Goal: Task Accomplishment & Management: Use online tool/utility

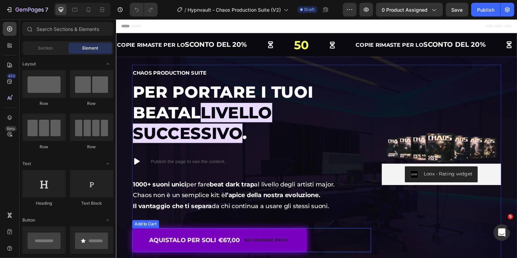
click at [312, 234] on button "AQUISTALO PER SOLI €67,00 No compare price" at bounding box center [222, 246] width 180 height 25
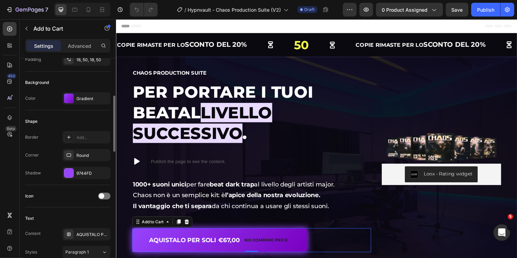
scroll to position [153, 0]
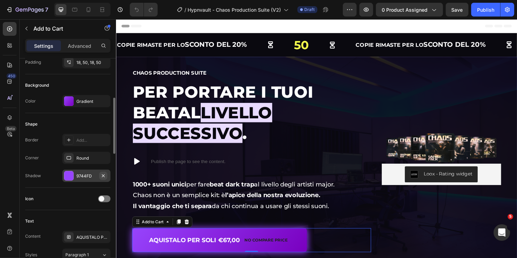
click at [104, 175] on icon "button" at bounding box center [103, 176] width 6 height 6
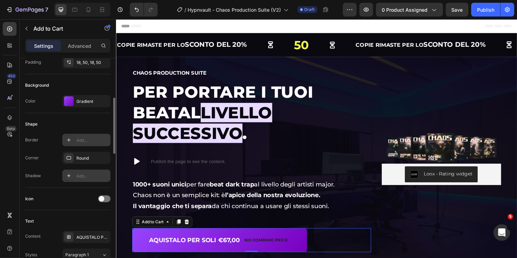
click at [94, 141] on div "Add..." at bounding box center [92, 140] width 32 height 6
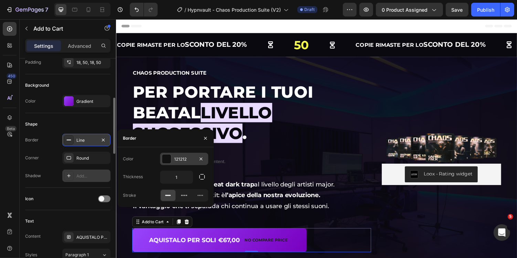
click at [185, 160] on div "121212" at bounding box center [184, 159] width 20 height 6
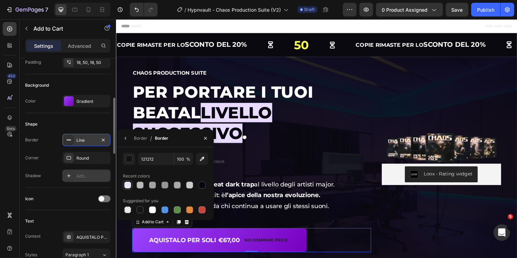
click at [128, 186] on div at bounding box center [127, 185] width 7 height 7
click at [162, 160] on input "EDE6F8" at bounding box center [156, 159] width 36 height 12
click at [133, 162] on button "button" at bounding box center [129, 159] width 12 height 12
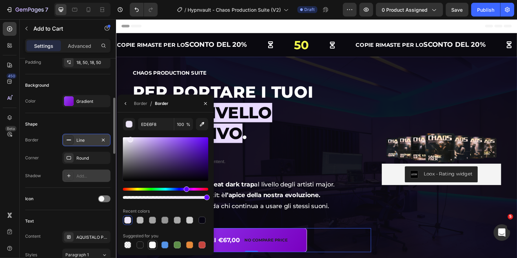
click at [154, 247] on div at bounding box center [152, 245] width 7 height 7
type input "FFFFFF"
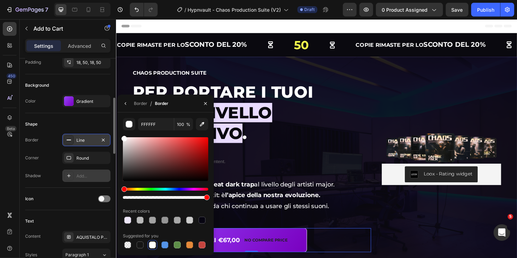
click at [92, 142] on div "Line" at bounding box center [86, 140] width 48 height 12
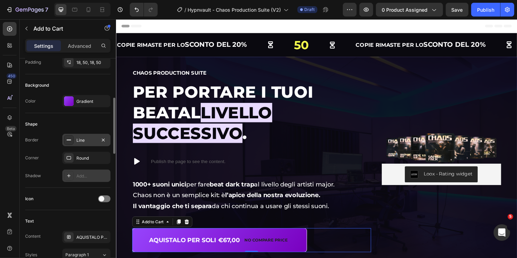
click at [91, 139] on div "Line" at bounding box center [86, 140] width 20 height 6
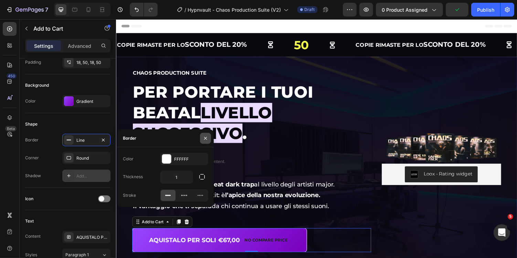
click at [204, 139] on icon "button" at bounding box center [206, 139] width 6 height 6
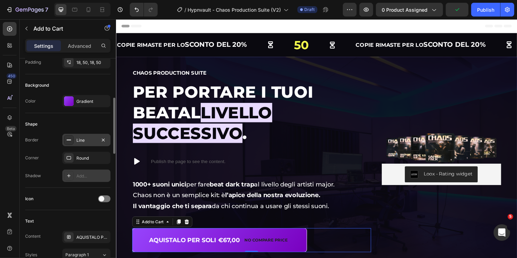
click at [87, 140] on div "Line" at bounding box center [86, 140] width 20 height 6
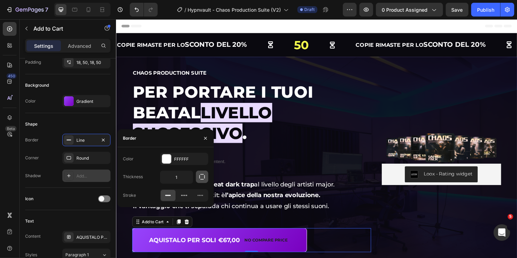
click at [207, 175] on button "button" at bounding box center [202, 177] width 12 height 12
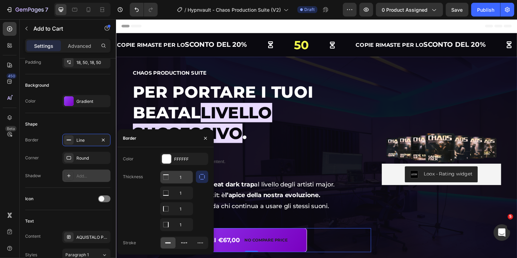
click at [186, 182] on input "1" at bounding box center [176, 177] width 32 height 12
type input "0"
type input "1.5"
type input "0"
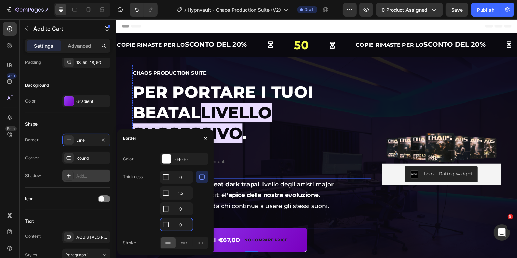
click at [355, 206] on p "Il vantaggio che ti separa da chi continua a usare gli stessi suoni." at bounding box center [255, 211] width 245 height 11
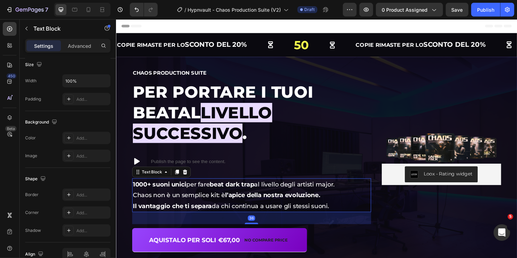
scroll to position [0, 0]
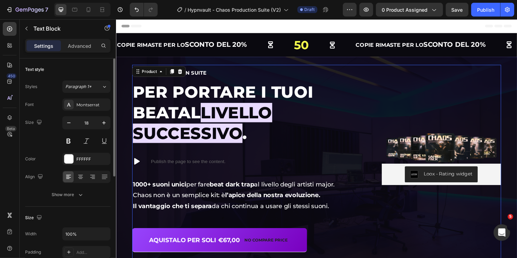
click at [403, 230] on div "Image Loox - Rating widget Loox" at bounding box center [450, 162] width 123 height 193
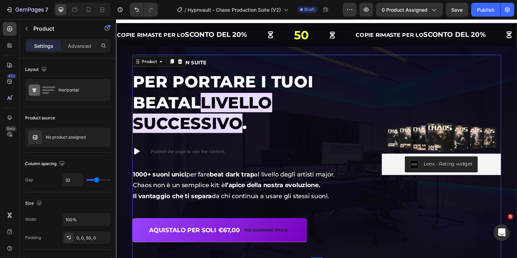
scroll to position [10, 0]
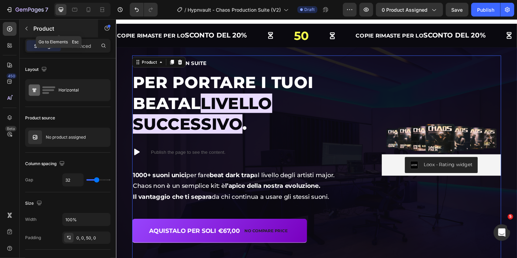
click at [28, 24] on button "button" at bounding box center [26, 28] width 11 height 11
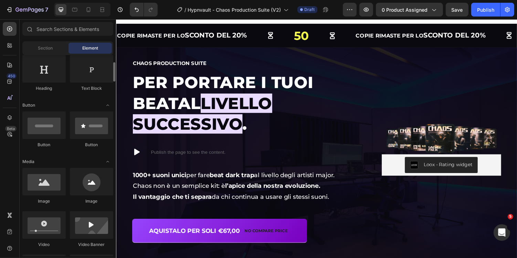
scroll to position [126, 0]
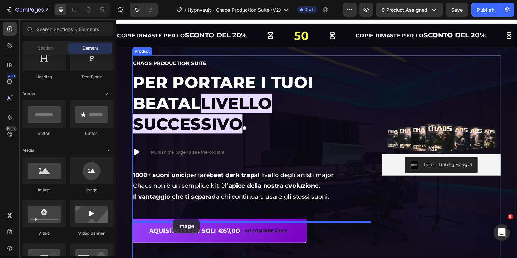
drag, startPoint x: 165, startPoint y: 181, endPoint x: 174, endPoint y: 225, distance: 44.5
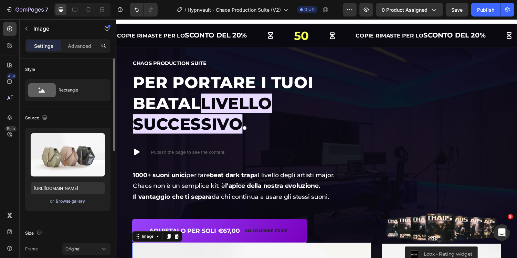
click at [79, 201] on div "Browse gallery" at bounding box center [70, 201] width 29 height 6
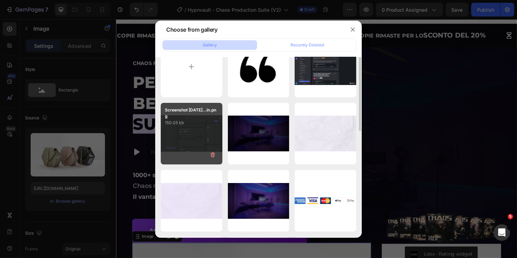
scroll to position [50, 0]
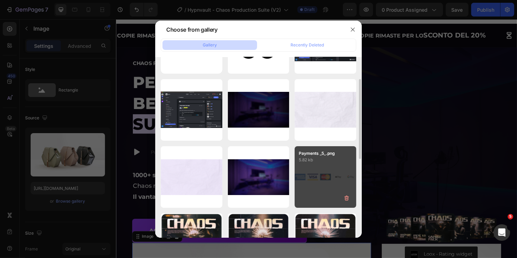
click at [330, 160] on p "5.82 kb" at bounding box center [325, 160] width 53 height 7
type input "[URL][DOMAIN_NAME]"
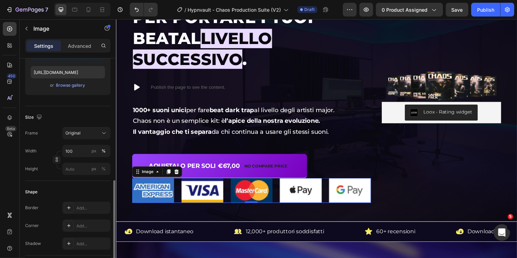
scroll to position [167, 0]
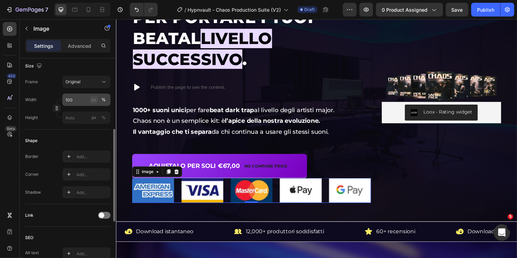
click at [99, 114] on button "px" at bounding box center [103, 118] width 8 height 8
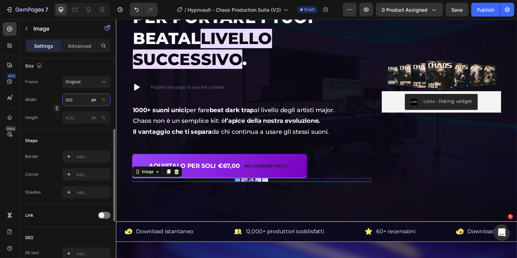
click at [82, 102] on input "100" at bounding box center [86, 100] width 48 height 12
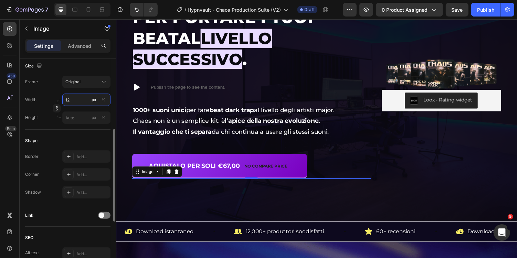
type input "125"
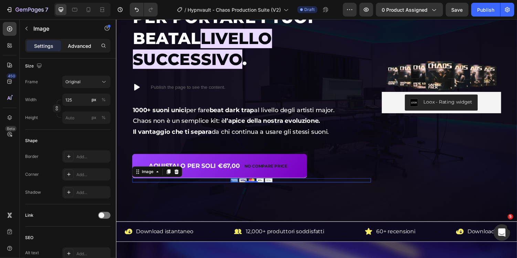
click at [72, 43] on p "Advanced" at bounding box center [79, 45] width 23 height 7
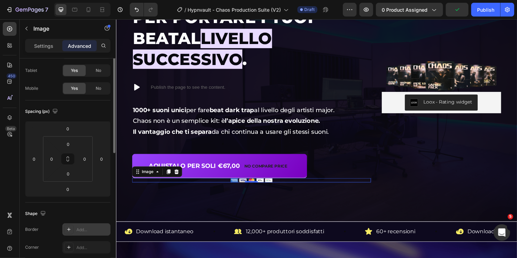
scroll to position [0, 0]
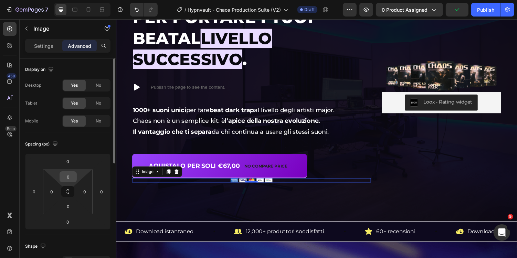
click at [74, 176] on input "0" at bounding box center [68, 177] width 14 height 10
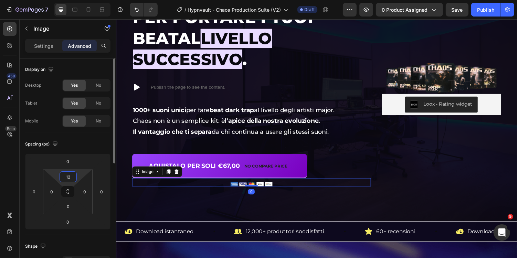
click at [74, 176] on input "12" at bounding box center [68, 177] width 14 height 10
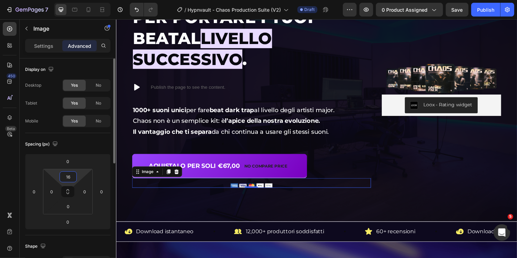
click at [74, 176] on input "16" at bounding box center [68, 177] width 14 height 10
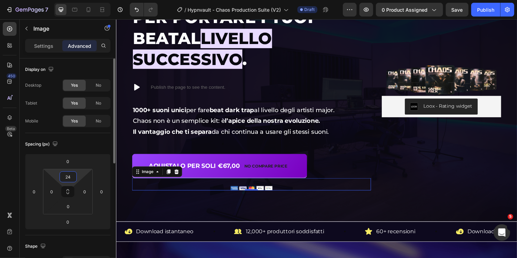
type input "2"
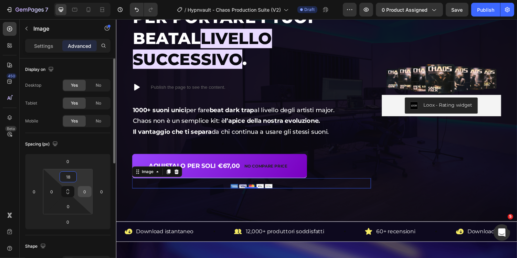
type input "18"
click at [87, 190] on input "0" at bounding box center [84, 191] width 10 height 10
type input "200"
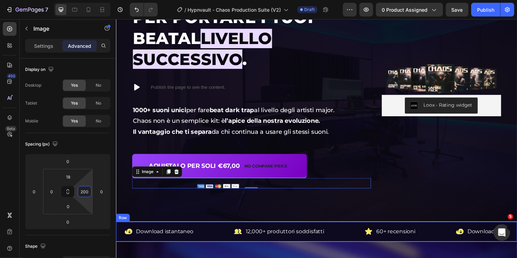
click at [206, 220] on div "Overlay" at bounding box center [322, 104] width 413 height 246
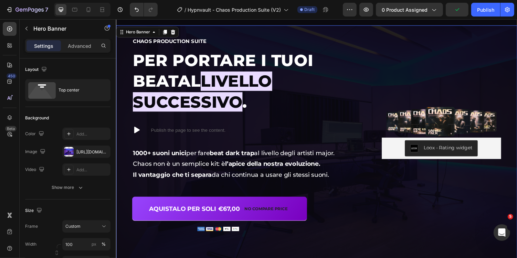
scroll to position [29, 0]
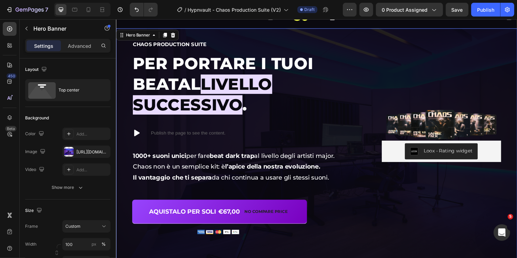
click at [461, 1] on div "7 Version history / Hypnvault - Chaos Production Suite (V2) Draft Preview 0 pro…" at bounding box center [258, 10] width 517 height 20
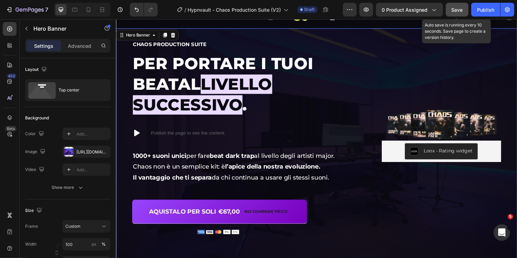
click at [460, 6] on div "Save" at bounding box center [456, 9] width 11 height 7
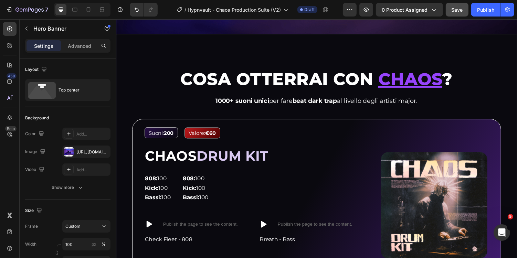
scroll to position [538, 0]
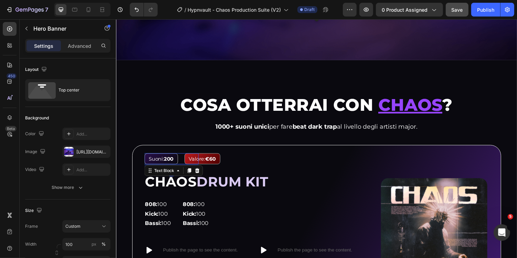
click at [178, 157] on div "Suoni: 200" at bounding box center [162, 162] width 34 height 11
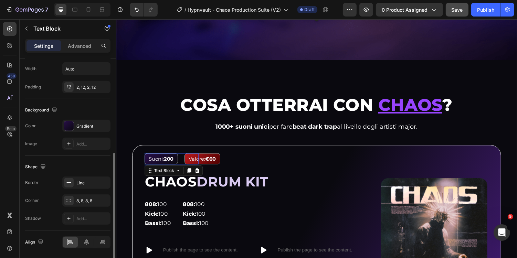
scroll to position [178, 0]
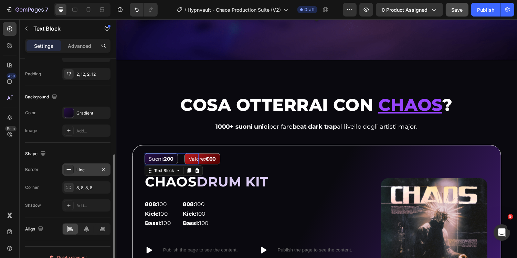
click at [84, 161] on div "Shape Border Line Corner 8, 8, 8, 8 Shadow Add..." at bounding box center [67, 180] width 85 height 75
click at [83, 168] on div "Line" at bounding box center [86, 170] width 20 height 6
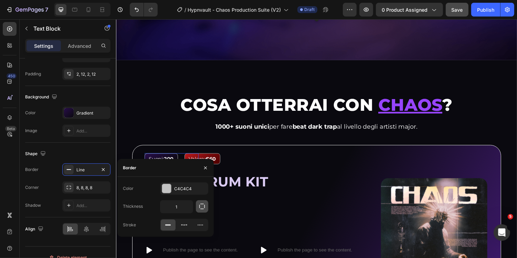
click at [204, 203] on icon "button" at bounding box center [201, 206] width 7 height 7
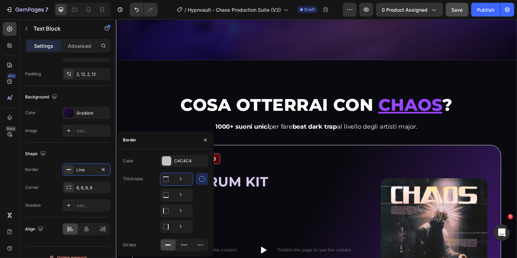
click at [181, 178] on input "1" at bounding box center [176, 179] width 32 height 12
type input "0"
click at [365, 176] on div "CHAOS DRUM KIT" at bounding box center [257, 185] width 225 height 19
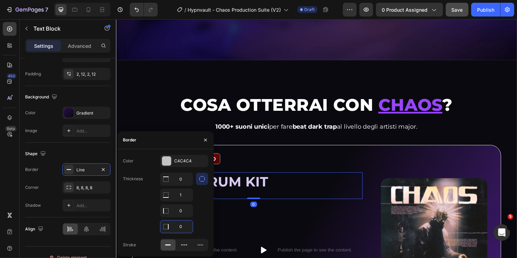
scroll to position [0, 0]
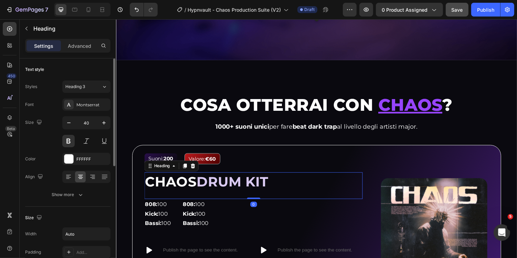
click at [324, 207] on div "808: 100 Kick: 100 Bassi: 100 Text Block 808: 100 Kick: 100 Bassi: 100 Text Blo…" at bounding box center [257, 221] width 225 height 35
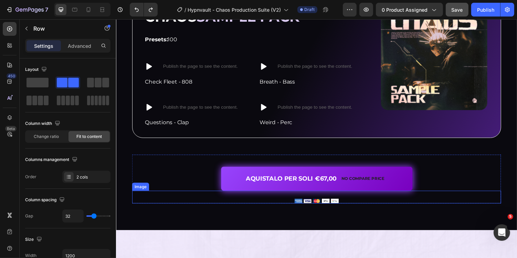
scroll to position [1754, 0]
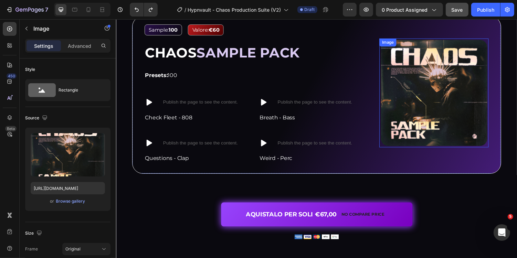
click at [442, 118] on img at bounding box center [443, 95] width 112 height 112
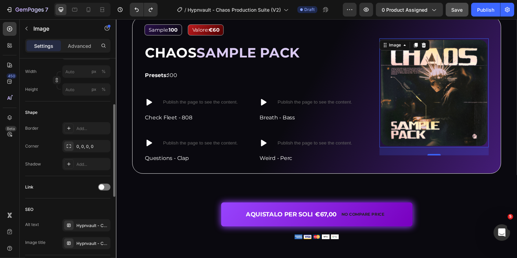
scroll to position [161, 0]
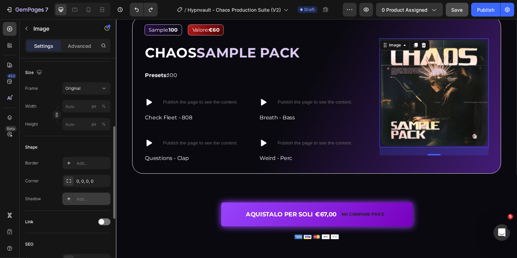
click at [86, 203] on div "Add..." at bounding box center [86, 199] width 48 height 12
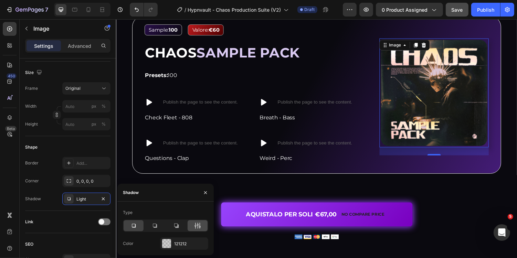
click at [200, 225] on icon at bounding box center [197, 225] width 7 height 7
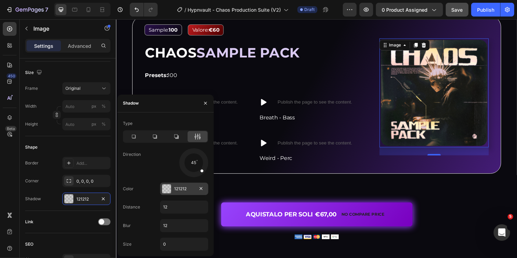
click at [172, 191] on div "121212" at bounding box center [184, 189] width 48 height 12
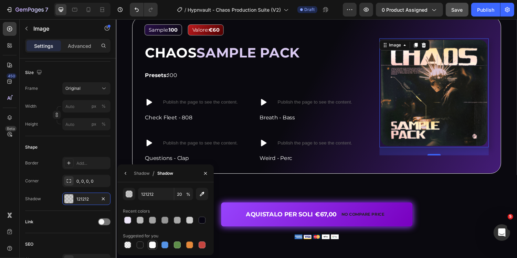
click at [153, 240] on div "Suggested for you" at bounding box center [165, 239] width 85 height 19
click at [153, 243] on div at bounding box center [152, 245] width 7 height 7
type input "FFFFFF"
type input "100"
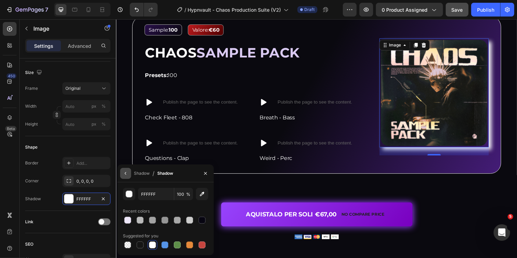
click at [129, 174] on button "button" at bounding box center [125, 173] width 11 height 11
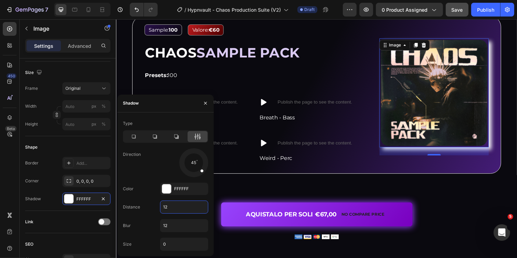
click at [175, 208] on input "12" at bounding box center [183, 207] width 47 height 12
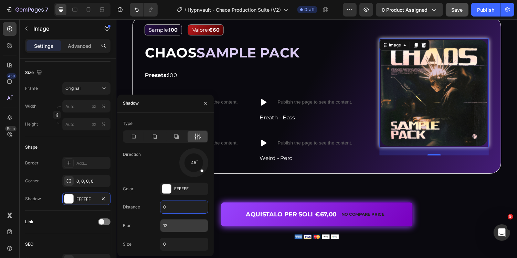
type input "0"
click at [175, 225] on input "12" at bounding box center [183, 225] width 47 height 12
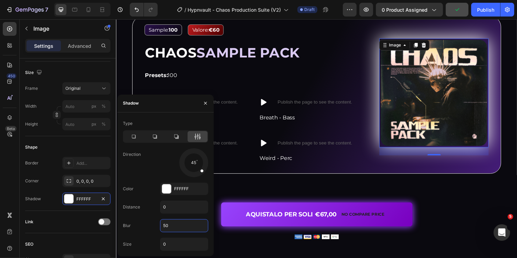
type input "5"
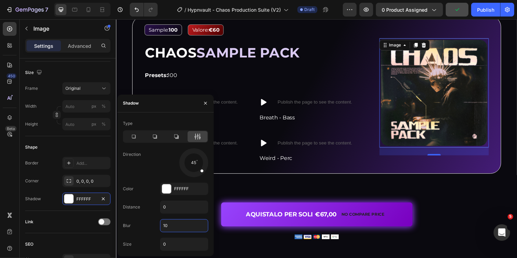
type input "100"
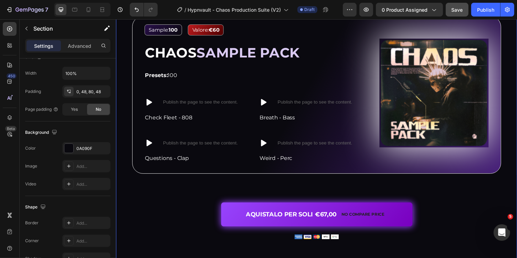
scroll to position [0, 0]
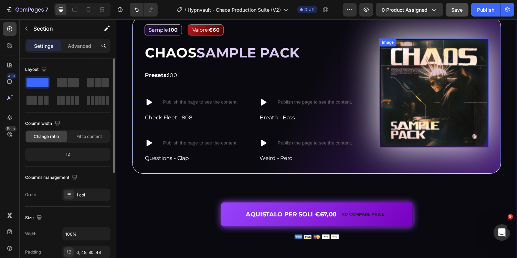
click at [422, 135] on img at bounding box center [443, 95] width 112 height 112
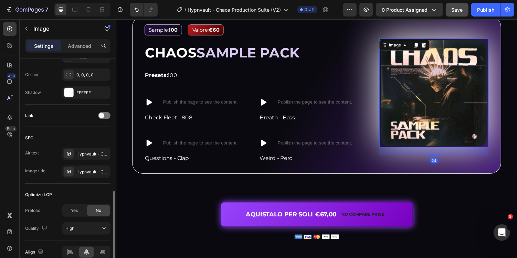
scroll to position [266, 0]
click at [105, 93] on icon "button" at bounding box center [103, 94] width 6 height 6
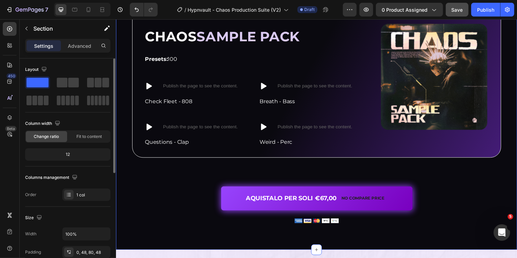
scroll to position [1772, 0]
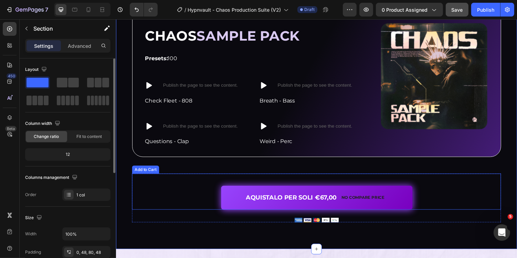
click at [443, 199] on div "AQUISTALO PER SOLI €67,00 No compare price Add to Cart" at bounding box center [322, 196] width 380 height 37
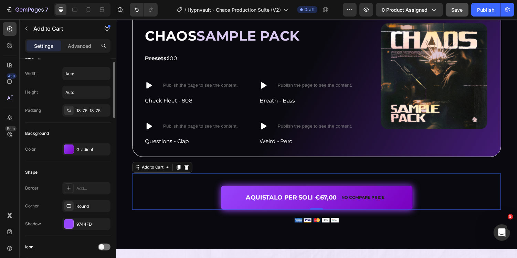
scroll to position [107, 0]
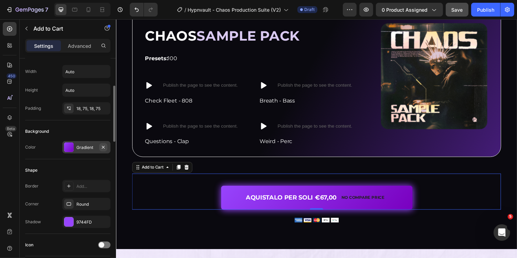
click at [105, 146] on icon "button" at bounding box center [103, 147] width 6 height 6
click at [105, 223] on button "button" at bounding box center [103, 222] width 8 height 8
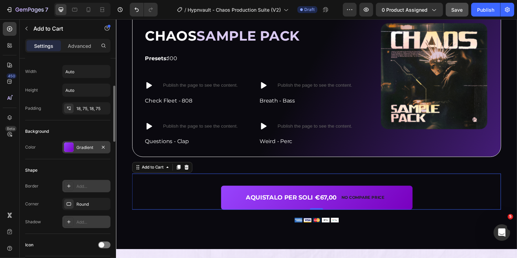
click at [90, 186] on div "Add..." at bounding box center [92, 186] width 32 height 6
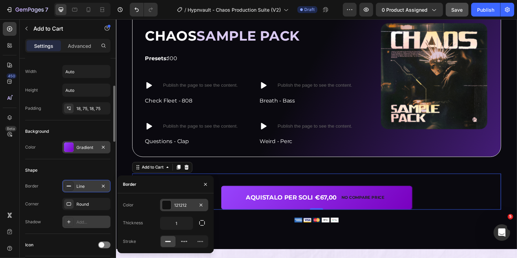
click at [192, 207] on div "121212" at bounding box center [184, 205] width 20 height 6
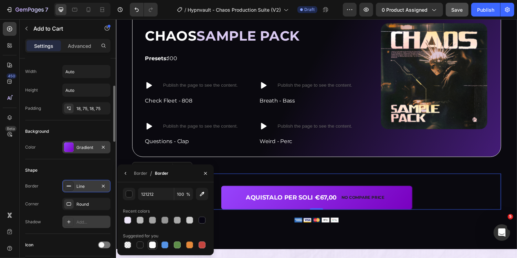
click at [152, 247] on div at bounding box center [152, 245] width 7 height 7
type input "FFFFFF"
click at [124, 174] on icon "button" at bounding box center [126, 174] width 6 height 6
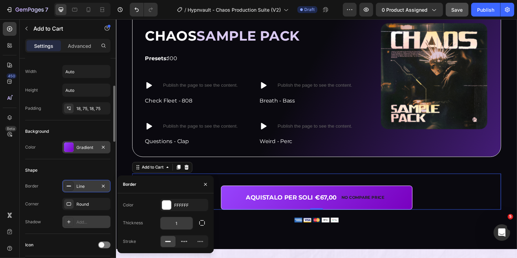
click at [182, 226] on input "1" at bounding box center [176, 223] width 32 height 12
click at [203, 222] on icon "button" at bounding box center [201, 222] width 7 height 7
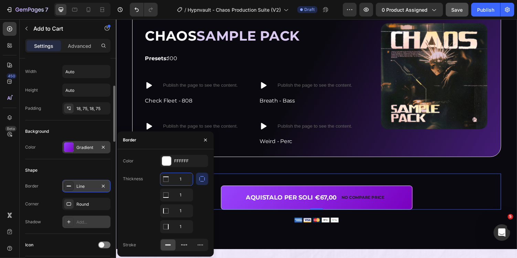
click at [184, 176] on input "1" at bounding box center [176, 179] width 32 height 12
type input "0"
type input "1.5"
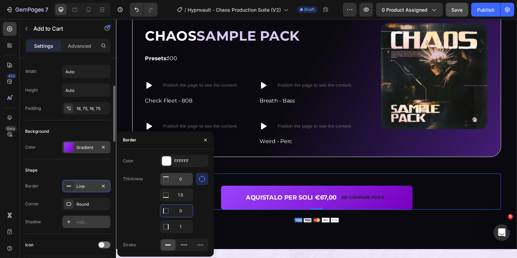
type input "0"
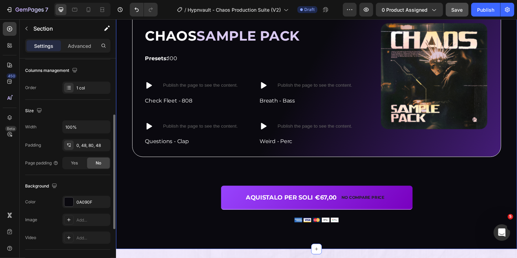
scroll to position [0, 0]
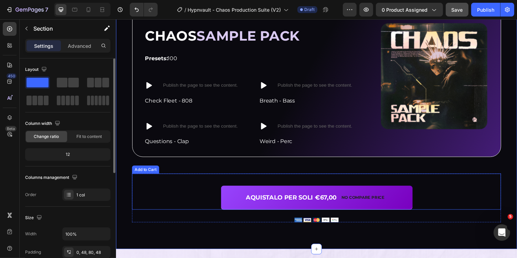
click at [428, 207] on div "AQUISTALO PER SOLI €67,00 No compare price Add to Cart" at bounding box center [322, 196] width 380 height 37
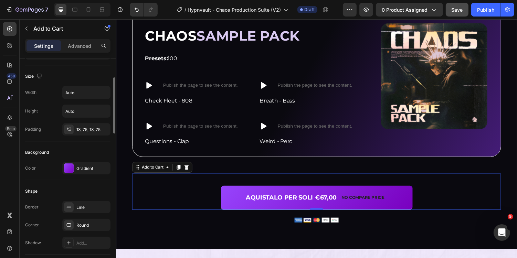
scroll to position [88, 0]
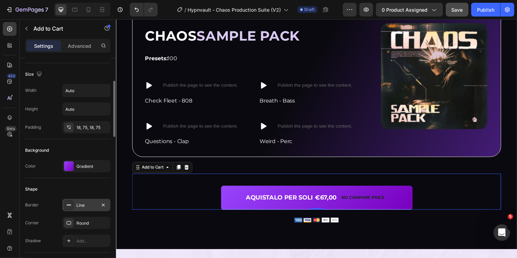
click at [84, 203] on div "Line" at bounding box center [86, 205] width 20 height 6
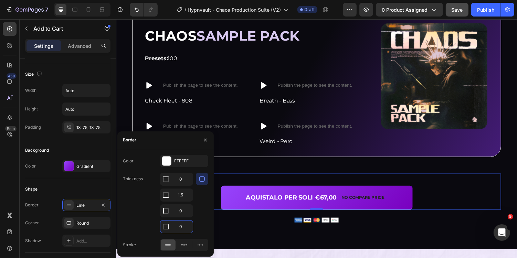
click at [183, 222] on input "0" at bounding box center [176, 227] width 32 height 12
type input "1.5"
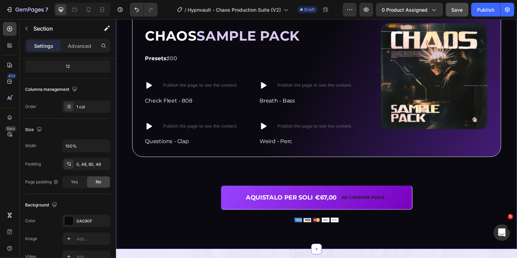
scroll to position [0, 0]
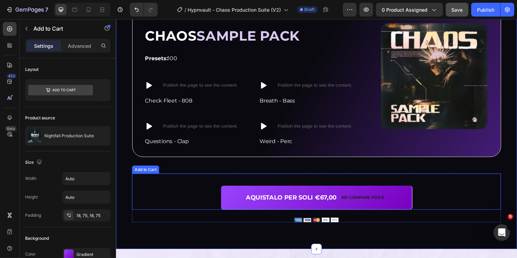
click at [443, 202] on div "AQUISTALO PER SOLI €67,00 No compare price Add to Cart" at bounding box center [322, 196] width 380 height 37
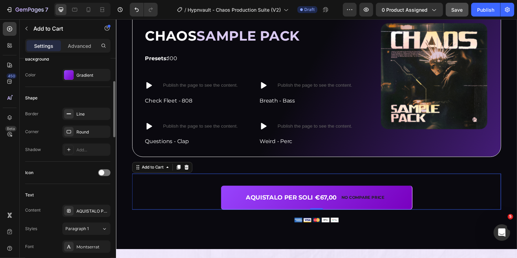
scroll to position [184, 0]
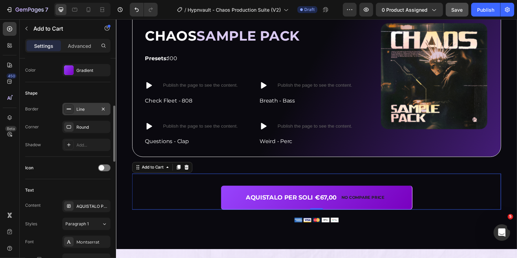
click at [88, 112] on div "Line" at bounding box center [86, 109] width 48 height 12
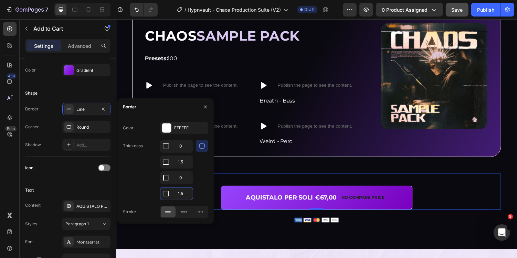
click at [179, 187] on input "1.5" at bounding box center [176, 193] width 32 height 12
click at [181, 192] on input "1.5" at bounding box center [176, 193] width 32 height 12
type input "0"
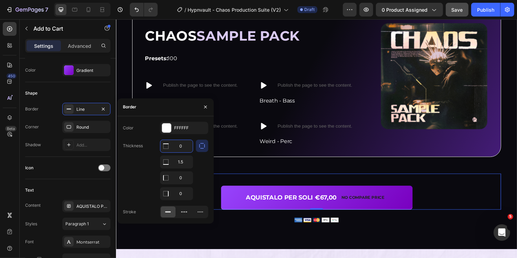
click at [182, 152] on input "0" at bounding box center [176, 146] width 32 height 12
click at [182, 161] on input "1.5" at bounding box center [176, 162] width 32 height 12
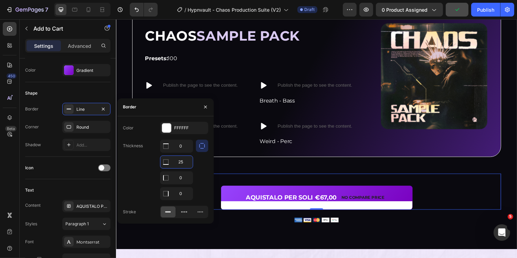
type input "2"
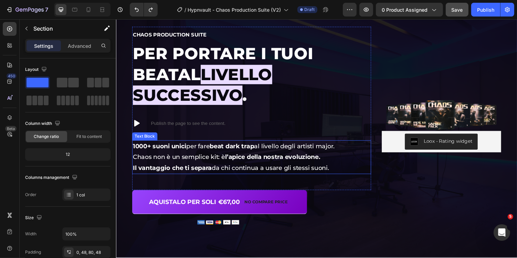
scroll to position [40, 0]
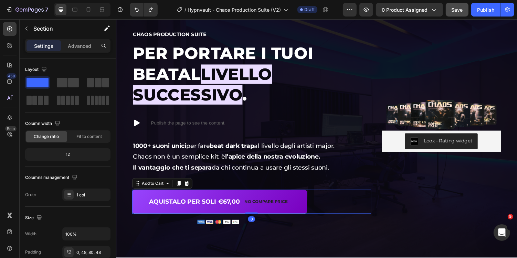
click at [321, 194] on div "AQUISTALO PER SOLI €67,00 No compare price Add to Cart 0" at bounding box center [255, 206] width 246 height 25
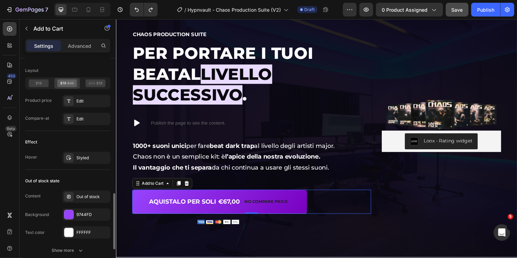
scroll to position [501, 0]
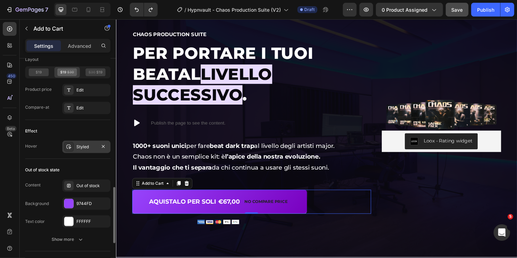
click at [92, 144] on div "Styled" at bounding box center [86, 147] width 20 height 6
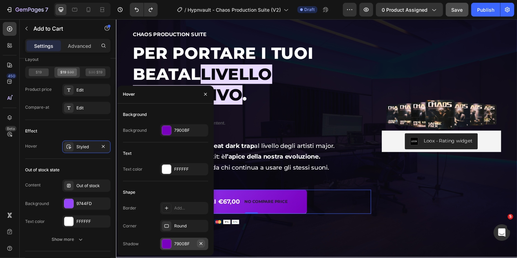
click at [202, 243] on icon "button" at bounding box center [201, 244] width 6 height 6
click at [186, 210] on div "Add..." at bounding box center [190, 208] width 32 height 6
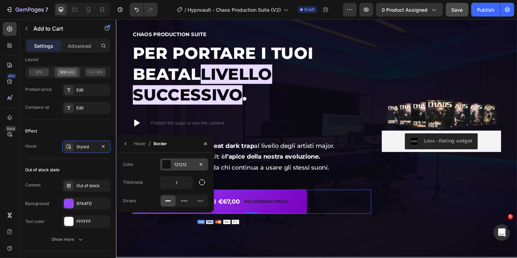
click at [177, 166] on div "121212" at bounding box center [184, 165] width 20 height 6
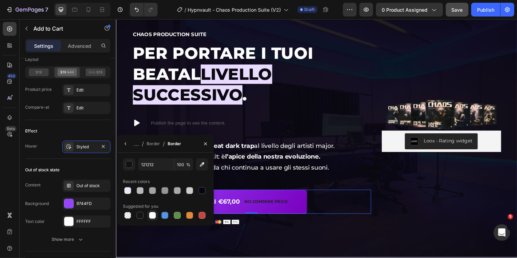
click at [152, 216] on div at bounding box center [152, 215] width 7 height 7
type input "FFFFFF"
click at [124, 141] on icon "button" at bounding box center [126, 144] width 6 height 6
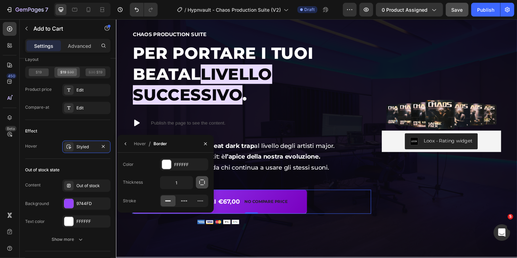
click at [198, 184] on button "button" at bounding box center [202, 182] width 12 height 12
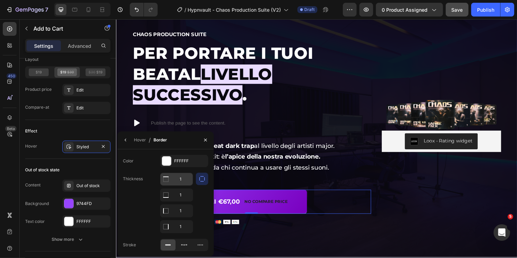
click at [184, 184] on input "1" at bounding box center [176, 179] width 32 height 12
type input "0"
type input "1.5"
type input "0"
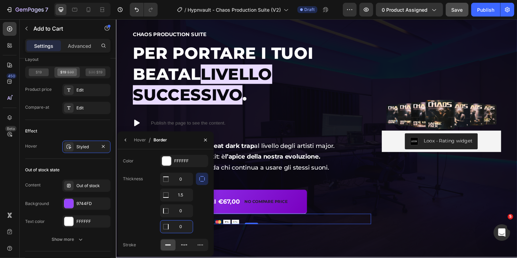
click at [277, 219] on div "Image 0" at bounding box center [255, 224] width 246 height 11
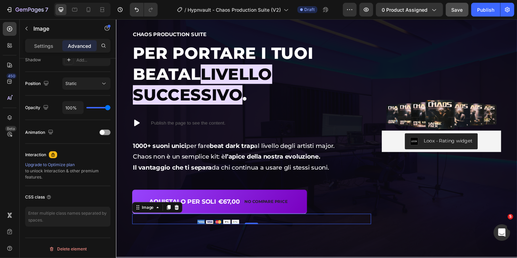
scroll to position [0, 0]
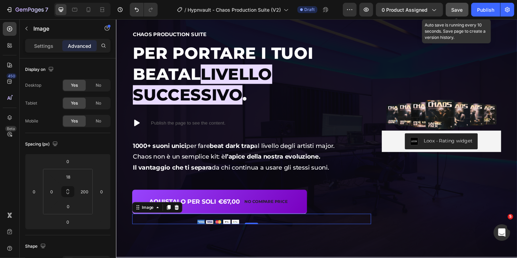
click at [450, 8] on button "Save" at bounding box center [457, 10] width 23 height 14
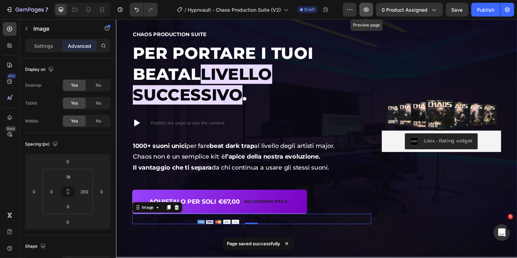
click at [365, 11] on icon "button" at bounding box center [366, 9] width 7 height 7
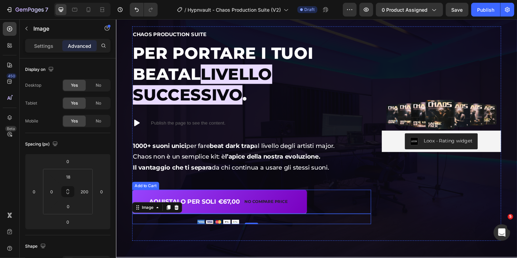
click at [330, 194] on div "AQUISTALO PER SOLI €67,00 No compare price Add to Cart" at bounding box center [255, 206] width 246 height 25
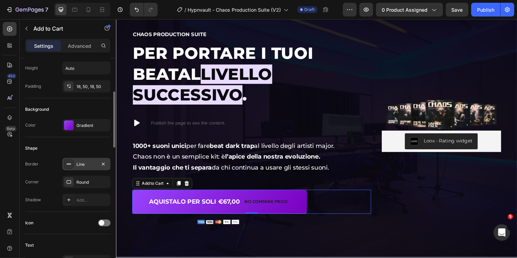
scroll to position [129, 0]
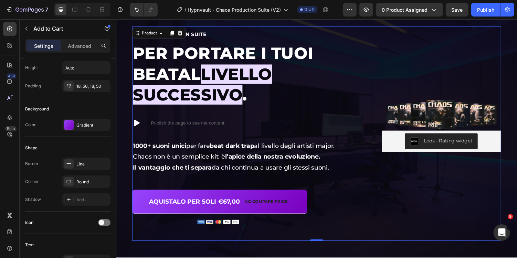
click at [162, 222] on div "Image Loox - Rating widget Loox Chaos Production Suite Heading Per portare i tu…" at bounding box center [322, 136] width 380 height 221
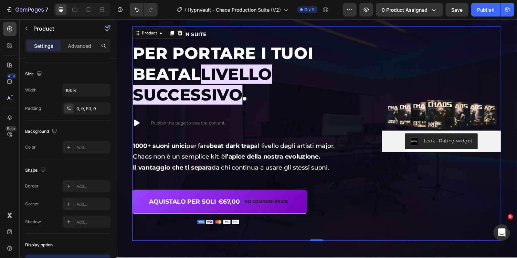
scroll to position [0, 0]
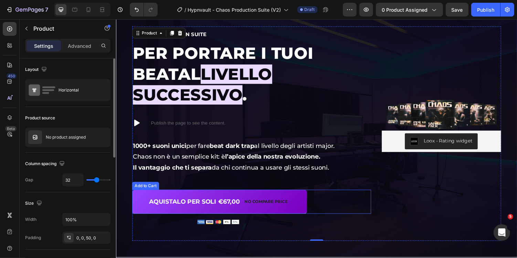
click at [342, 194] on div "AQUISTALO PER SOLI €67,00 No compare price Add to Cart" at bounding box center [255, 206] width 246 height 25
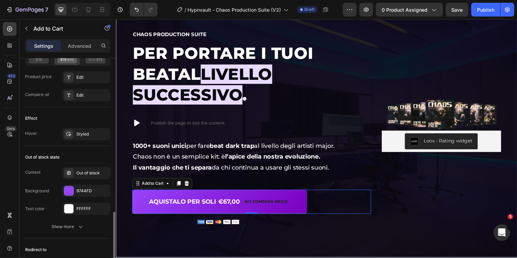
scroll to position [530, 0]
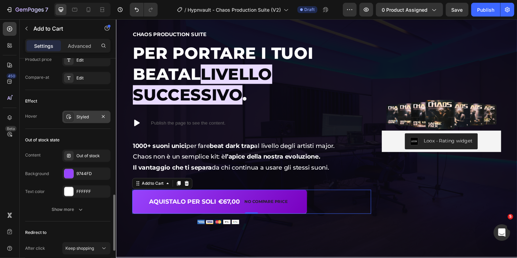
click at [84, 114] on div "Styled" at bounding box center [86, 117] width 20 height 6
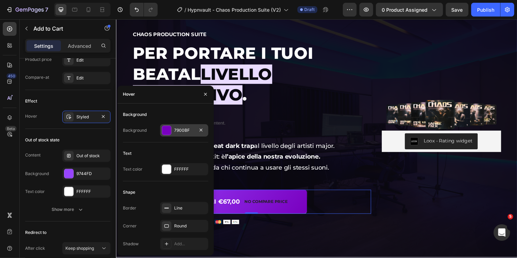
click at [174, 129] on div "7900BF" at bounding box center [184, 130] width 20 height 6
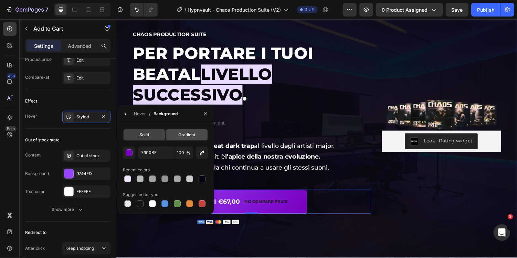
click at [194, 134] on span "Gradient" at bounding box center [186, 135] width 17 height 6
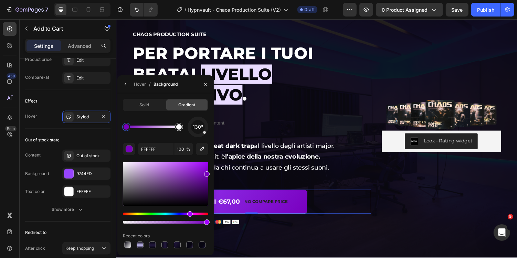
click at [182, 129] on div at bounding box center [179, 127] width 8 height 8
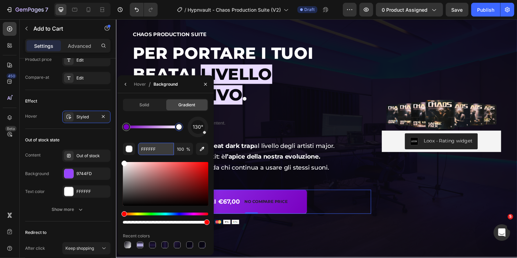
click at [163, 151] on input "FFFFFF" at bounding box center [156, 149] width 36 height 12
click at [177, 133] on div "130°" at bounding box center [165, 127] width 85 height 21
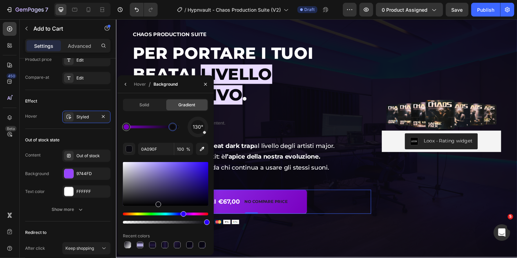
drag, startPoint x: 177, startPoint y: 128, endPoint x: 159, endPoint y: 128, distance: 17.9
click at [170, 128] on div at bounding box center [173, 127] width 6 height 6
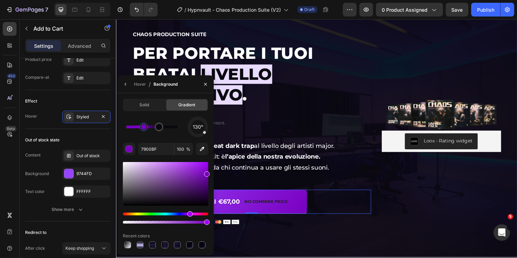
drag, startPoint x: 128, startPoint y: 128, endPoint x: 210, endPoint y: 128, distance: 81.9
click at [210, 128] on div "Solid Gradient 130° 7900BF 100 % Recent colors" at bounding box center [165, 174] width 96 height 151
type input "0A090F"
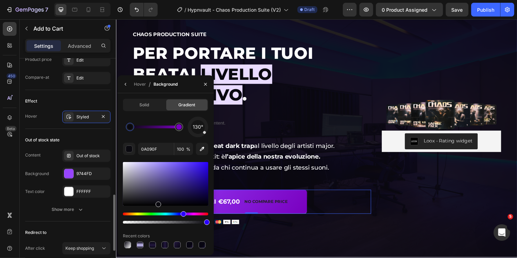
drag, startPoint x: 159, startPoint y: 124, endPoint x: 89, endPoint y: 125, distance: 70.2
click at [89, 125] on div "450 Beta Sections(18) Elements(84) Section Element Hero Section Product Detail …" at bounding box center [58, 138] width 116 height 239
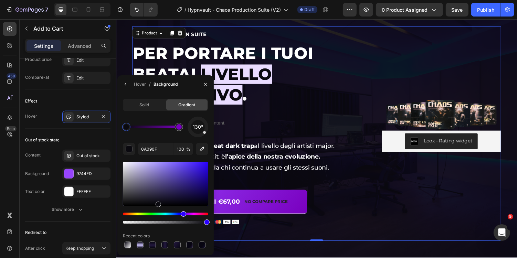
click at [351, 221] on div "Image Loox - Rating widget Loox Chaos Production Suite Heading Per portare i tu…" at bounding box center [322, 136] width 380 height 221
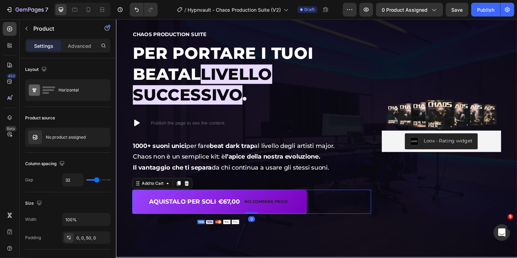
click at [329, 194] on div "AQUISTALO PER SOLI €67,00 No compare price Add to Cart 0" at bounding box center [255, 206] width 246 height 25
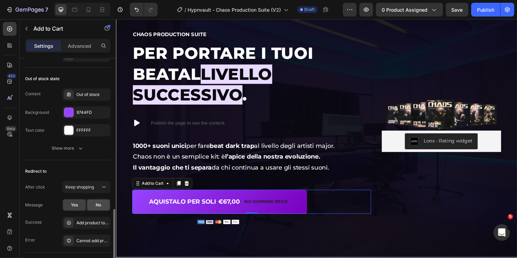
scroll to position [590, 0]
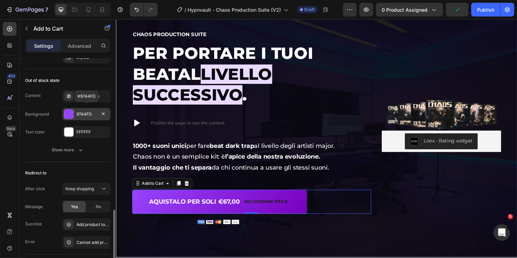
click at [85, 111] on div "9744FD" at bounding box center [86, 114] width 20 height 6
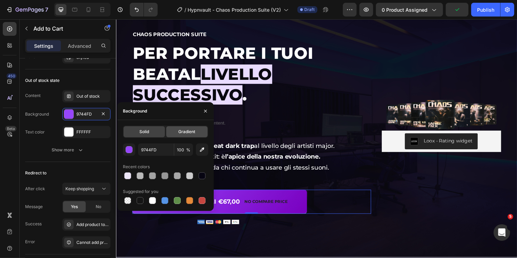
click at [175, 132] on div "Gradient" at bounding box center [186, 131] width 41 height 11
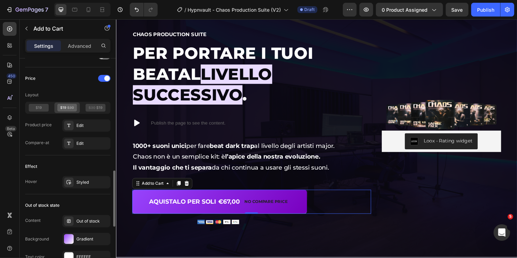
scroll to position [459, 0]
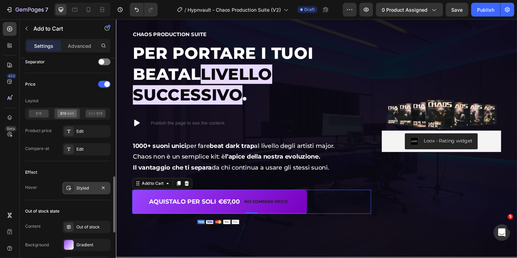
click at [86, 185] on div "Styled" at bounding box center [86, 188] width 20 height 6
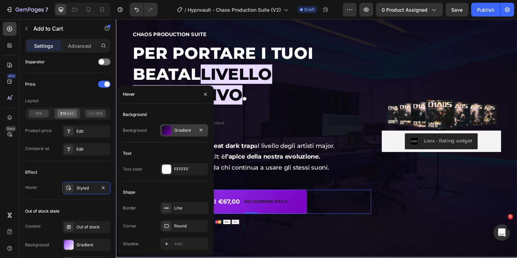
click at [184, 128] on div "Gradient" at bounding box center [184, 130] width 20 height 6
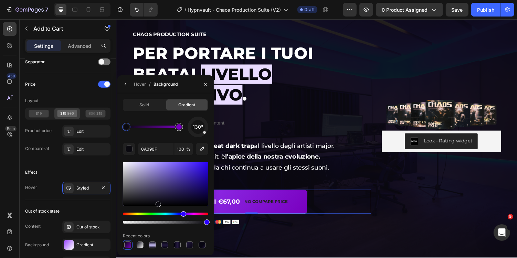
type input "7900BF"
click at [181, 129] on div at bounding box center [179, 127] width 8 height 8
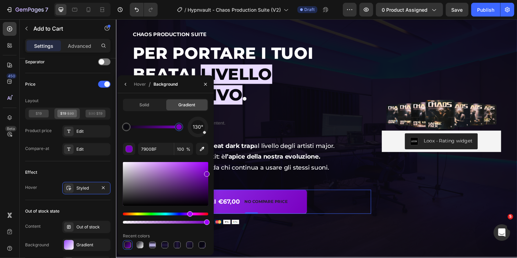
click at [334, 194] on div "AQUISTALO PER SOLI €67,00 No compare price Add to Cart 0" at bounding box center [255, 206] width 246 height 25
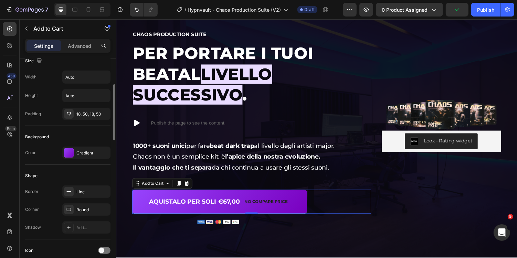
scroll to position [82, 0]
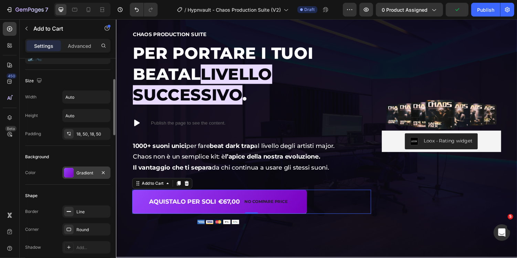
click at [86, 170] on div "Gradient" at bounding box center [86, 173] width 20 height 6
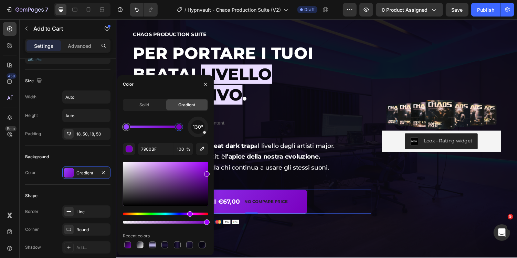
drag, startPoint x: 187, startPoint y: 127, endPoint x: 210, endPoint y: 127, distance: 22.7
click at [210, 127] on div "Solid Gradient 130° 7900BF 100 % Recent colors" at bounding box center [165, 174] width 96 height 151
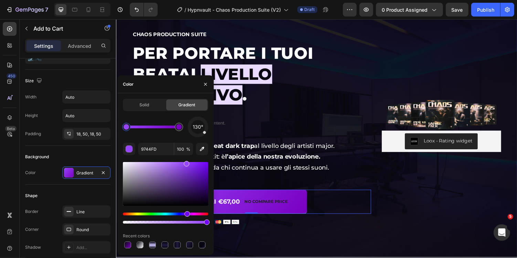
click at [124, 129] on div at bounding box center [126, 127] width 8 height 8
type input "7900BF"
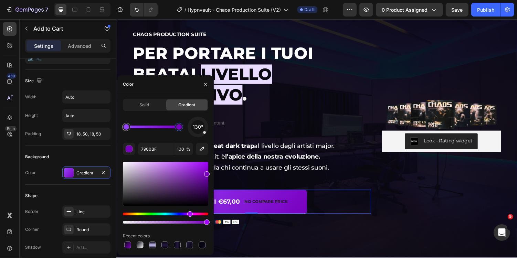
drag, startPoint x: 180, startPoint y: 130, endPoint x: 192, endPoint y: 130, distance: 12.0
click at [181, 130] on div at bounding box center [179, 127] width 8 height 8
click at [160, 152] on input "7900BF" at bounding box center [156, 149] width 36 height 12
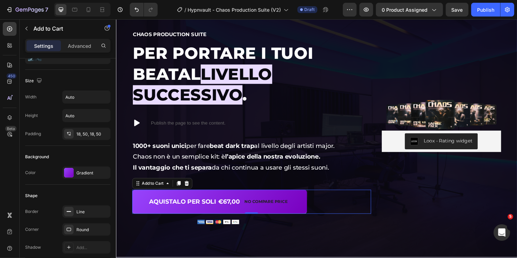
click at [330, 194] on div "AQUISTALO PER SOLI €67,00 No compare price Add to Cart 0" at bounding box center [255, 206] width 246 height 25
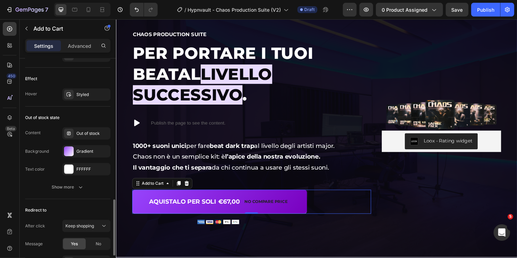
scroll to position [554, 0]
click at [82, 90] on div "Styled" at bounding box center [86, 93] width 20 height 6
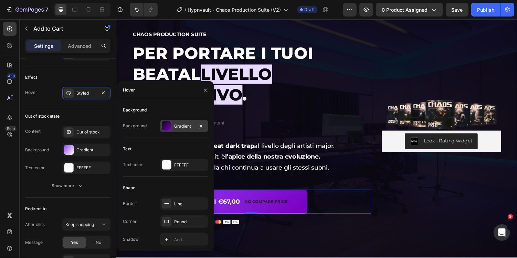
click at [176, 125] on div "Gradient" at bounding box center [184, 126] width 20 height 6
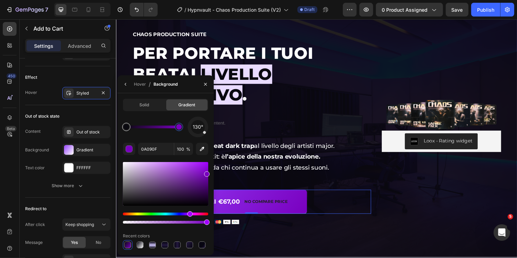
click at [127, 127] on div at bounding box center [127, 127] width 6 height 6
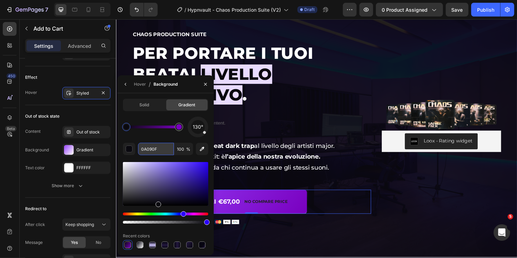
click at [0, 0] on input "0A090F" at bounding box center [0, 0] width 0 height 0
paste input "7900B"
click at [181, 130] on div at bounding box center [179, 127] width 8 height 8
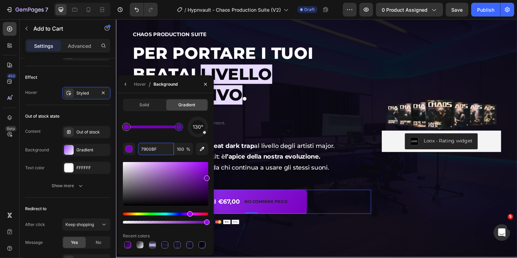
drag, startPoint x: 206, startPoint y: 173, endPoint x: 207, endPoint y: 177, distance: 3.8
click at [207, 177] on div at bounding box center [207, 178] width 6 height 6
click at [206, 181] on div at bounding box center [207, 182] width 6 height 6
drag, startPoint x: 205, startPoint y: 182, endPoint x: 209, endPoint y: 189, distance: 7.1
click at [209, 189] on div at bounding box center [207, 189] width 6 height 6
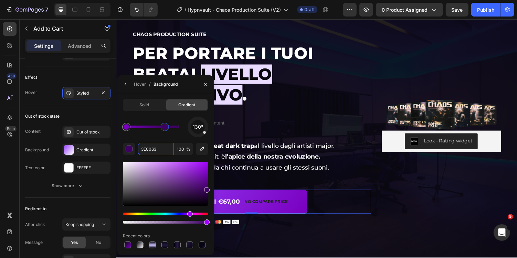
drag, startPoint x: 176, startPoint y: 124, endPoint x: 160, endPoint y: 124, distance: 16.9
click at [161, 124] on div at bounding box center [165, 127] width 8 height 8
drag, startPoint x: 128, startPoint y: 125, endPoint x: 198, endPoint y: 125, distance: 70.2
click at [198, 125] on div "130°" at bounding box center [165, 127] width 85 height 21
drag, startPoint x: 155, startPoint y: 125, endPoint x: 113, endPoint y: 125, distance: 42.3
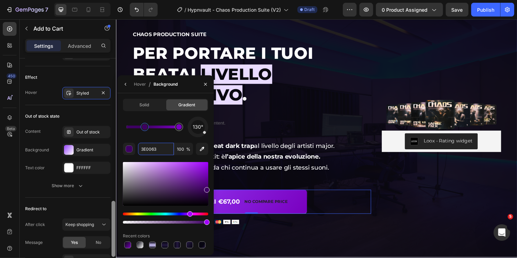
click at [113, 125] on div "450 Beta Sections(18) Elements(84) Section Element Hero Section Product Detail …" at bounding box center [58, 138] width 116 height 239
click at [208, 190] on div at bounding box center [207, 192] width 6 height 6
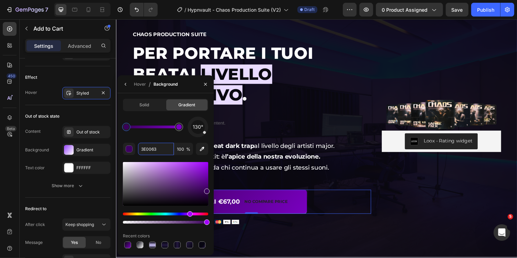
type input "3A005B"
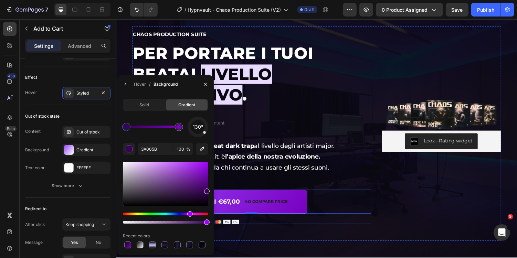
click at [290, 225] on div at bounding box center [220, 227] width 177 height 4
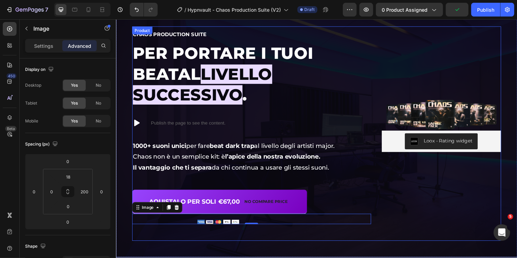
click at [397, 201] on div "Image Loox - Rating widget Loox" at bounding box center [450, 128] width 123 height 204
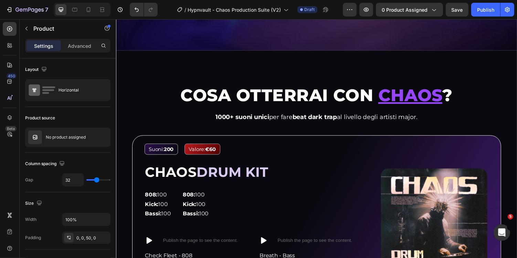
scroll to position [555, 0]
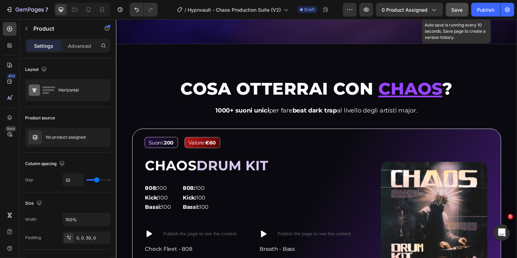
click at [455, 16] on button "Save" at bounding box center [457, 10] width 23 height 14
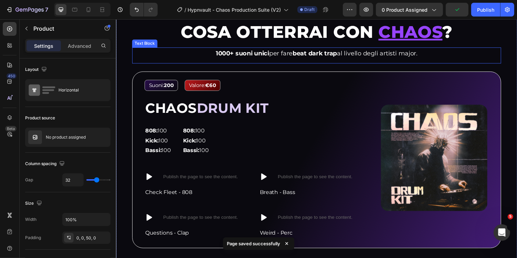
scroll to position [604, 0]
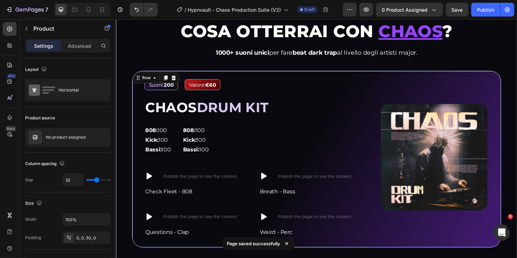
click at [227, 99] on div "Suoni: 200 Text Block Valore: €60 Text Block Row CHAOS DRUM KIT Heading 808: 10…" at bounding box center [257, 165] width 225 height 169
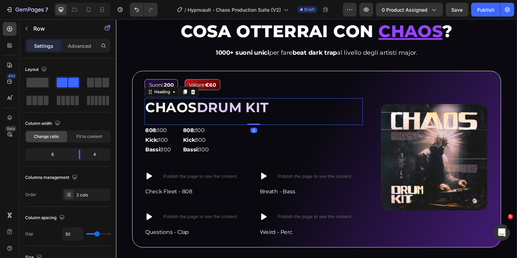
click at [215, 109] on span "DRUM KIT" at bounding box center [236, 109] width 74 height 17
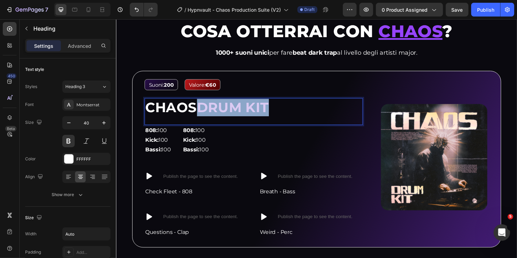
drag, startPoint x: 203, startPoint y: 111, endPoint x: 288, endPoint y: 110, distance: 85.0
click at [288, 110] on div "CHAOS DRUM KIT" at bounding box center [257, 109] width 225 height 19
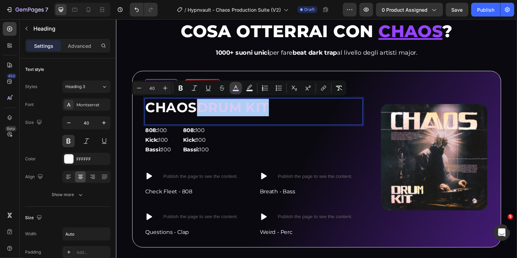
click at [237, 88] on icon "Editor contextual toolbar" at bounding box center [235, 87] width 3 height 4
type input "DACAF2"
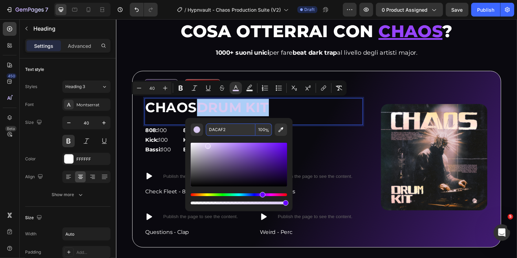
click at [229, 127] on input "DACAF2" at bounding box center [231, 130] width 50 height 12
click at [232, 129] on input "DACAF2" at bounding box center [231, 130] width 50 height 12
paste input "A98A3C"
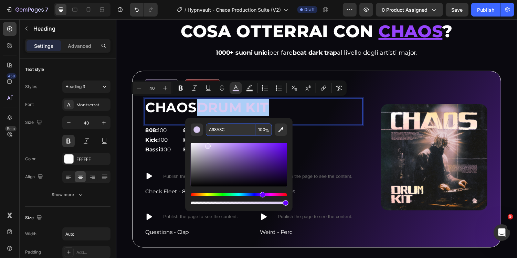
type input "A98A3C"
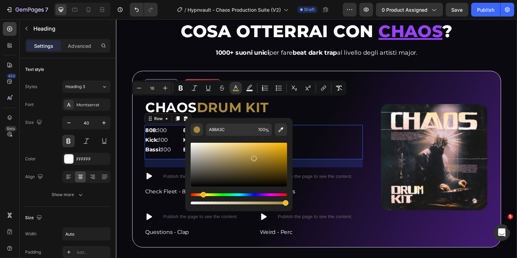
click at [322, 139] on div "808: 100 Kick: 100 Bassi: 100 Text Block 808: 100 Kick: 100 Bassi: 100 Text Blo…" at bounding box center [257, 145] width 225 height 35
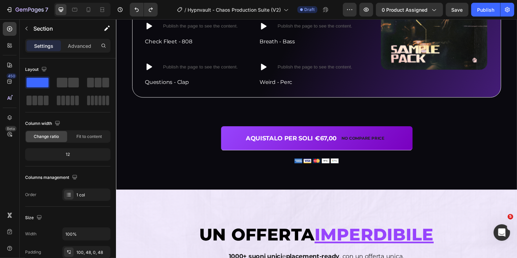
scroll to position [1831, 0]
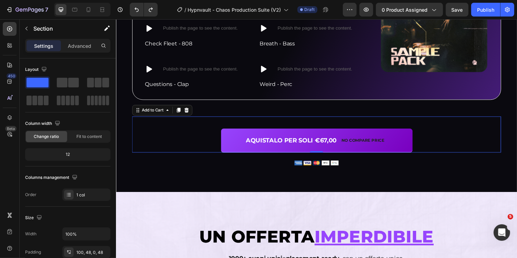
click at [501, 150] on div "AQUISTALO PER SOLI €67,00 No compare price Add to Cart 0" at bounding box center [322, 137] width 380 height 37
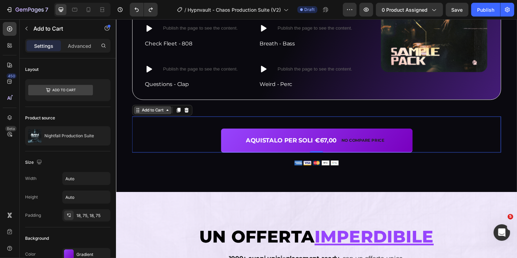
click at [166, 110] on icon at bounding box center [169, 113] width 6 height 6
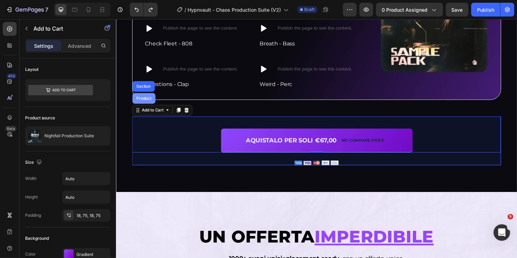
click at [147, 99] on div "Product" at bounding box center [144, 100] width 18 height 4
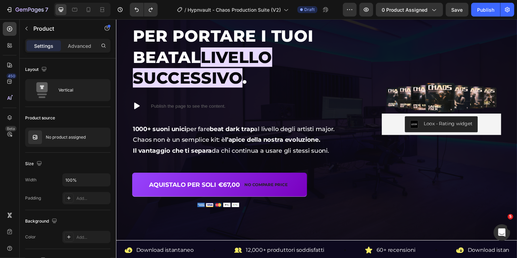
scroll to position [63, 0]
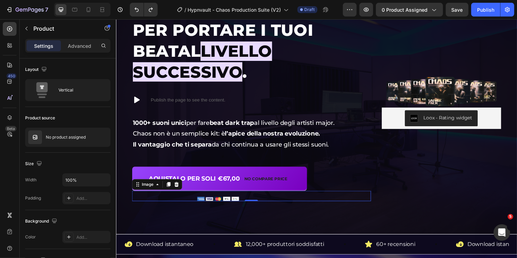
click at [361, 195] on div "Image 0" at bounding box center [255, 200] width 246 height 11
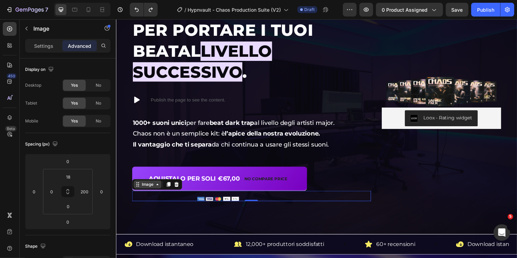
click at [155, 186] on div "Image" at bounding box center [148, 189] width 15 height 6
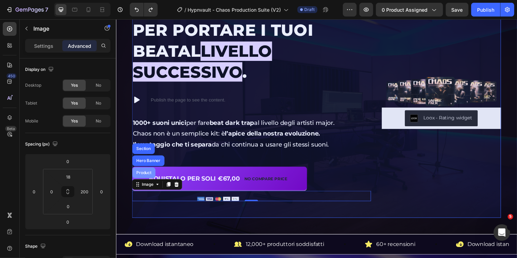
click at [147, 175] on div "Product" at bounding box center [144, 177] width 18 height 4
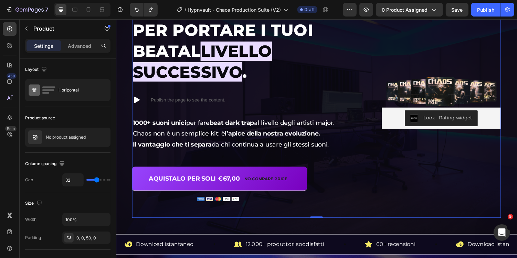
click at [383, 191] on div "Image Loox - Rating widget Loox Chaos Production Suite Heading Per portare i tu…" at bounding box center [322, 112] width 380 height 221
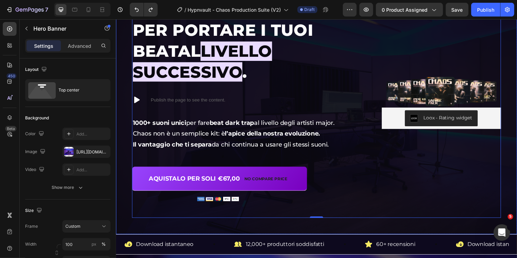
click at [387, 219] on div "Overlay" at bounding box center [322, 117] width 413 height 246
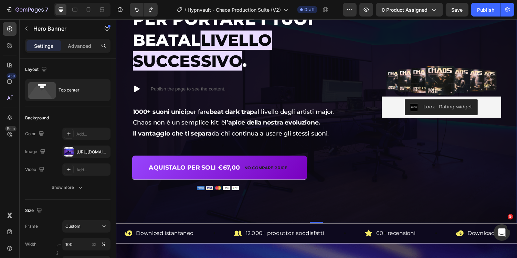
scroll to position [0, 0]
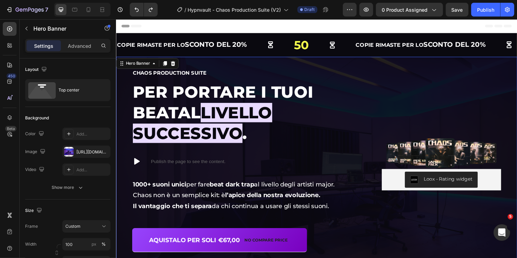
click at [415, 62] on div "Image Loox - Rating widget Loox Chaos Production Suite Heading Per portare i tu…" at bounding box center [322, 175] width 413 height 237
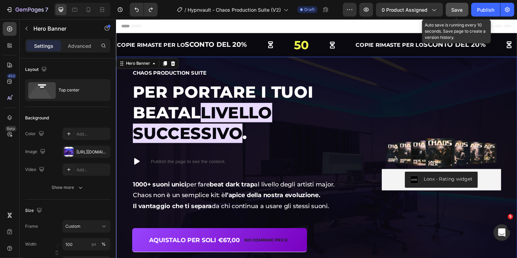
click at [460, 15] on button "Save" at bounding box center [457, 10] width 23 height 14
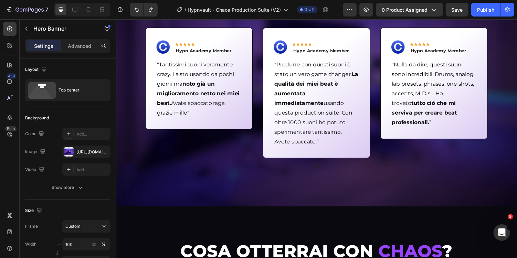
scroll to position [400, 0]
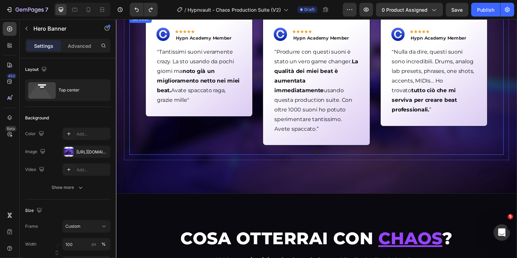
click at [241, 136] on div "Image Icon Icon Icon Icon Icon Row Hypn Academy Member Text block Row "Tantissi…" at bounding box center [201, 81] width 110 height 135
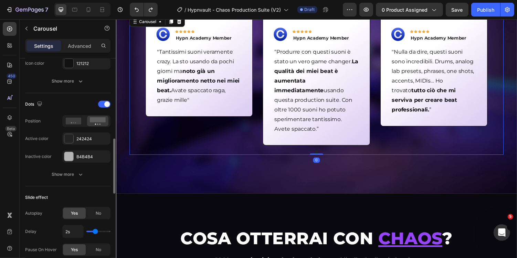
scroll to position [373, 0]
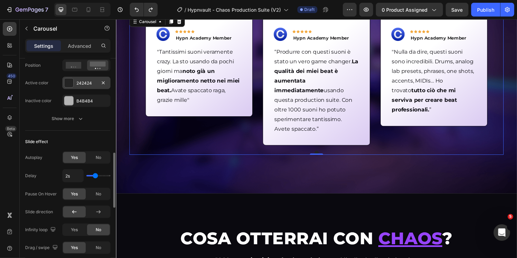
click at [69, 78] on div at bounding box center [68, 82] width 9 height 9
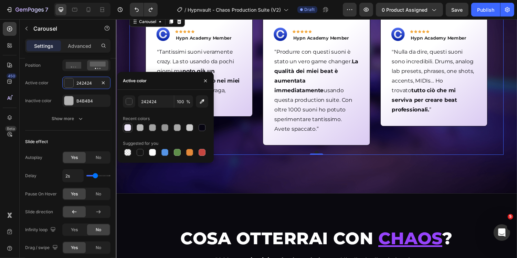
click at [128, 127] on div at bounding box center [127, 127] width 7 height 7
click at [155, 155] on div at bounding box center [152, 152] width 7 height 7
type input "FFFFFF"
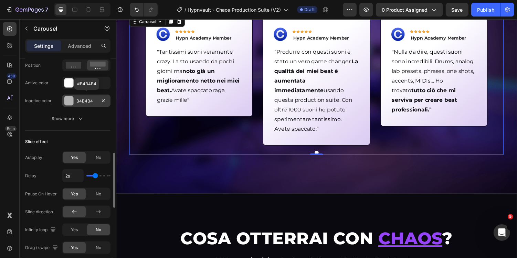
click at [72, 100] on div at bounding box center [68, 100] width 9 height 9
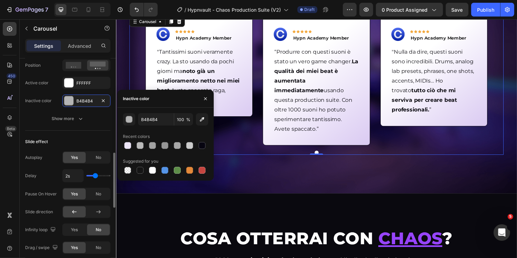
click at [99, 131] on div "Slide effect Autoplay Yes No Delay 2s Pause On Hover Yes No Slide direction Inf…" at bounding box center [67, 204] width 85 height 147
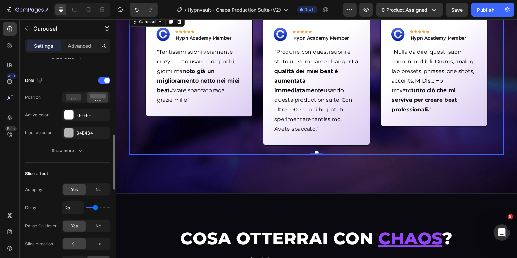
scroll to position [330, 0]
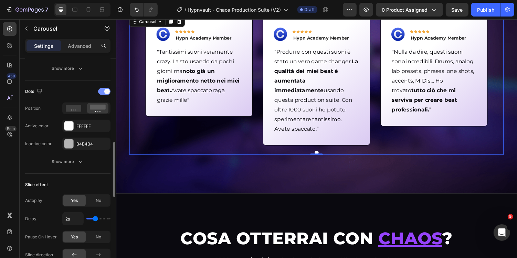
click at [105, 89] on span at bounding box center [107, 92] width 6 height 6
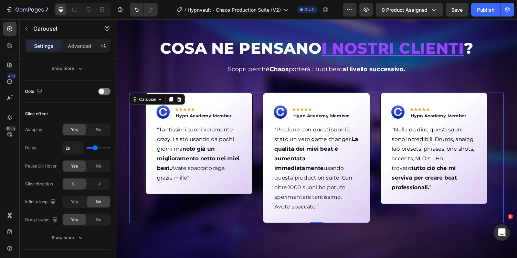
scroll to position [318, 0]
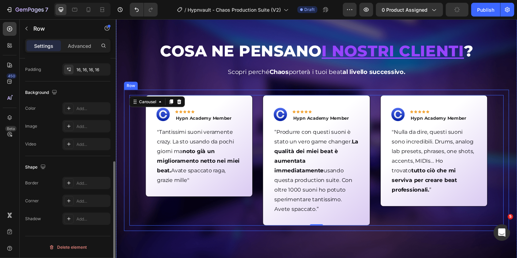
click at [125, 159] on div "Image Icon Icon Icon Icon Icon Row Hypn Academy Member Text block Row "Tantissi…" at bounding box center [322, 165] width 396 height 146
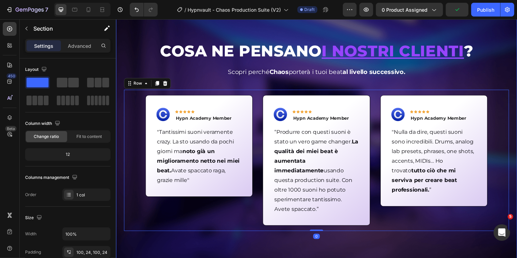
click at [213, 233] on div "COSA NE PENSANO I NOSTRI CLIENTI ? Heading Scopri perché Chaos porterà i tuoi b…" at bounding box center [322, 138] width 413 height 265
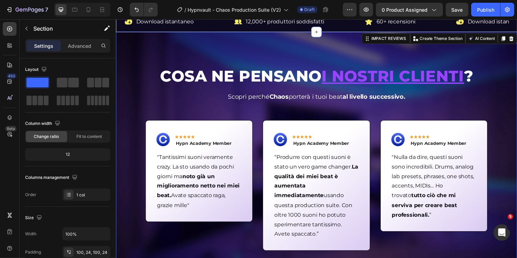
scroll to position [291, 0]
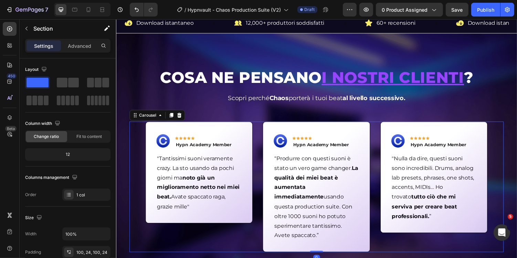
click at [138, 191] on div "Image Icon Icon Icon Icon Icon Row Hypn Academy Member Text block Row "Tantissi…" at bounding box center [321, 191] width 385 height 135
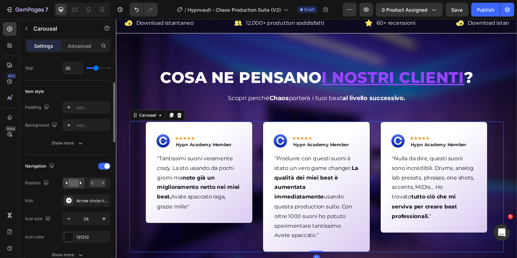
scroll to position [148, 0]
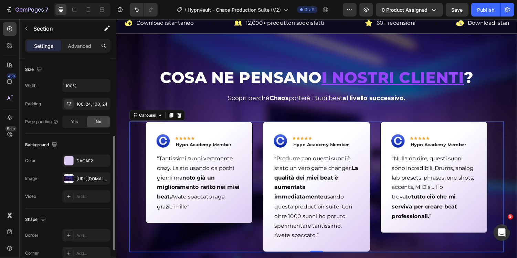
click at [118, 183] on div "COSA NE PENSANO I NOSTRI CLIENTI ? Heading Scopri perché Chaos porterà i tuoi b…" at bounding box center [322, 165] width 413 height 265
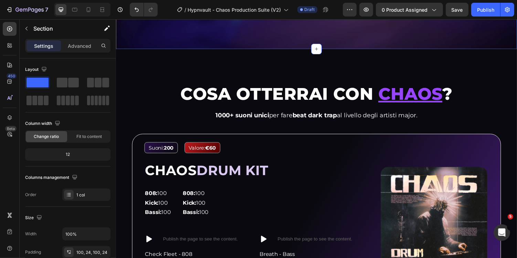
scroll to position [551, 0]
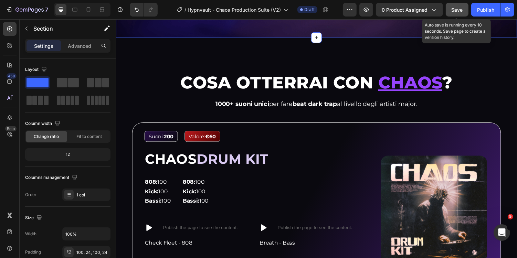
click at [467, 11] on button "Save" at bounding box center [457, 10] width 23 height 14
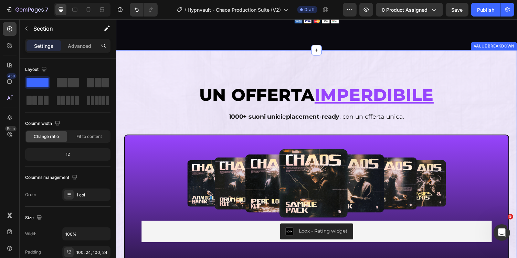
scroll to position [1968, 0]
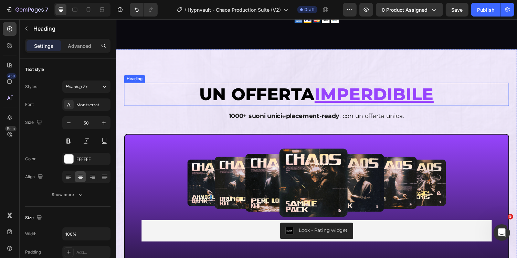
click at [361, 103] on u "IMPERDIBILE" at bounding box center [381, 96] width 123 height 21
click at [375, 99] on u "IMPERDIBILE" at bounding box center [381, 96] width 123 height 21
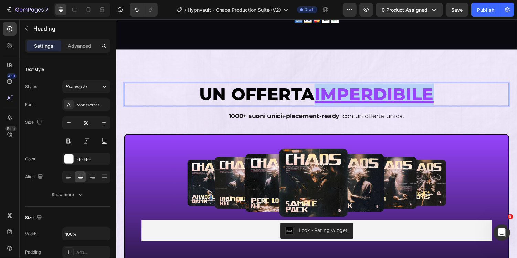
click at [375, 99] on u "IMPERDIBILE" at bounding box center [381, 96] width 123 height 21
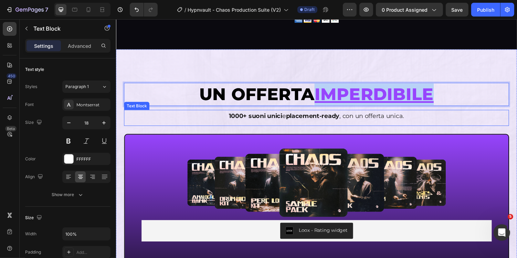
click at [385, 121] on div "1000+ suoni unici e placement-ready , con un offerta unica." at bounding box center [322, 118] width 396 height 12
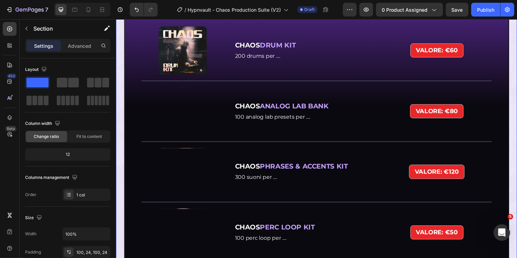
scroll to position [2215, 0]
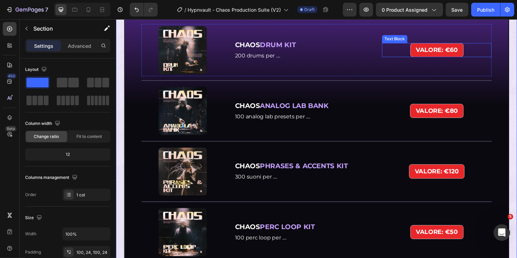
click at [481, 54] on div "VALORE: €60" at bounding box center [445, 50] width 113 height 14
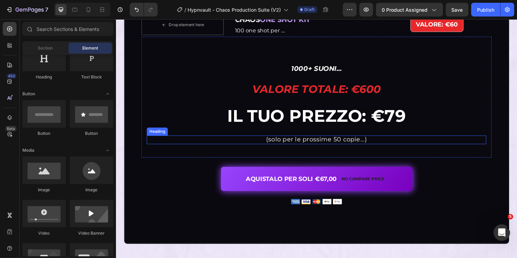
scroll to position [2660, 0]
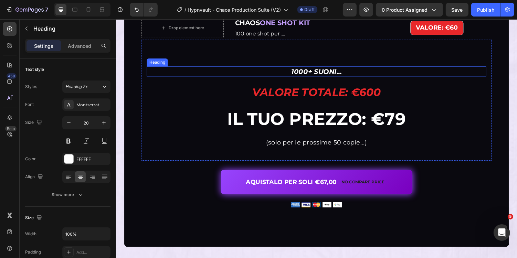
click at [317, 72] on strong "1000+ SUONI..." at bounding box center [322, 72] width 52 height 8
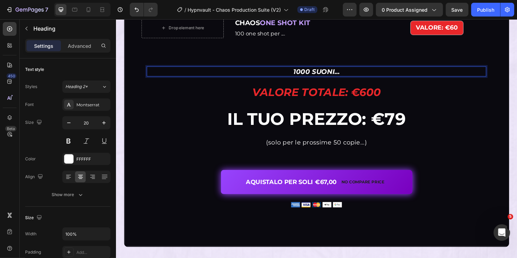
click at [338, 73] on strong "1000 SUONI..." at bounding box center [322, 72] width 48 height 8
click at [340, 74] on strong "1000 SUONI..." at bounding box center [322, 72] width 48 height 8
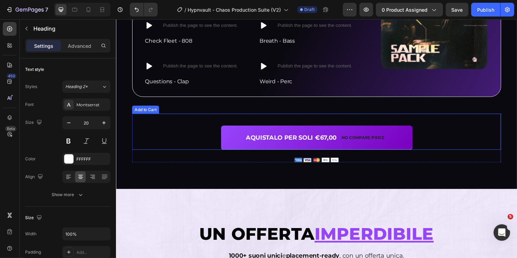
click at [444, 138] on div "AQUISTALO PER SOLI €67,00 No compare price Add to Cart" at bounding box center [322, 134] width 380 height 37
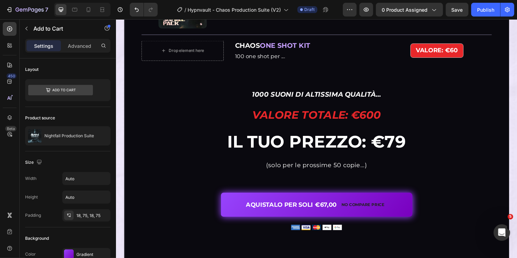
scroll to position [2646, 0]
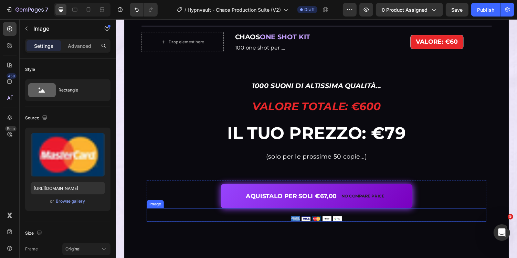
click at [434, 224] on div at bounding box center [322, 225] width 350 height 6
click at [439, 215] on div "Image 0" at bounding box center [322, 220] width 350 height 14
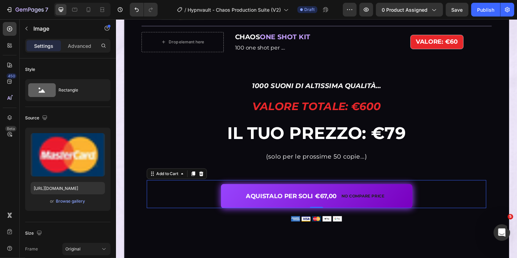
click at [444, 197] on div "AQUISTALO PER SOLI €67,00 No compare price Add to Cart 0" at bounding box center [322, 198] width 350 height 29
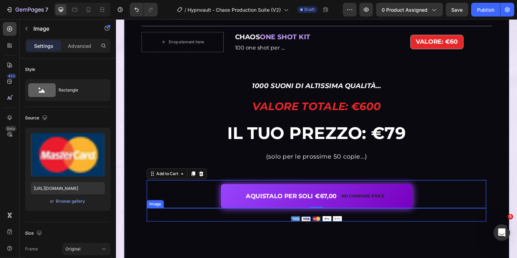
click at [421, 224] on div at bounding box center [322, 225] width 350 height 6
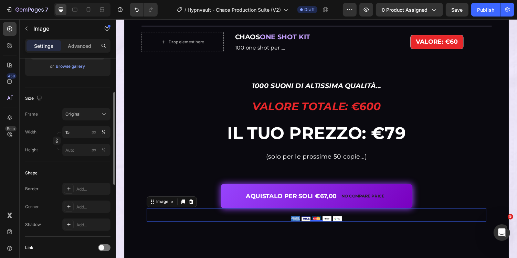
scroll to position [143, 0]
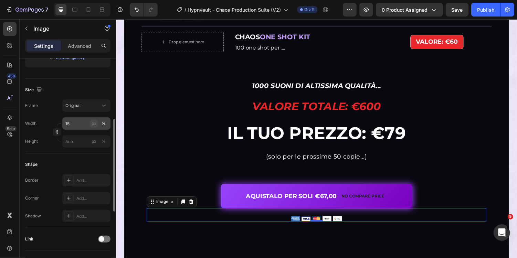
click at [92, 122] on div "px" at bounding box center [94, 123] width 5 height 6
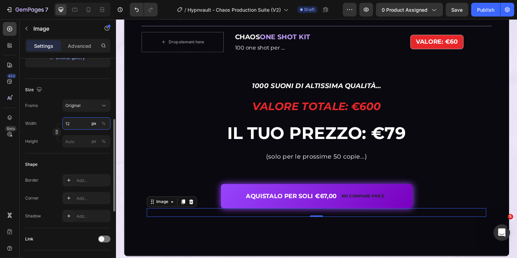
type input "125"
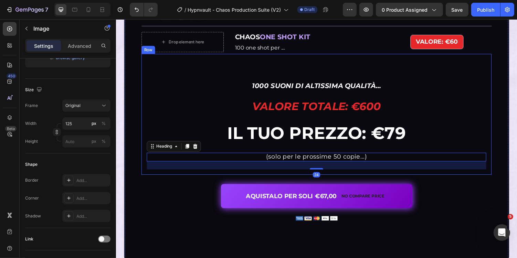
click at [184, 155] on div "⁠⁠⁠⁠⁠⁠⁠ 1000 SUONI DI ALTISSIMA QUALITÀ... Heading Valore totale: €600 Heading …" at bounding box center [322, 128] width 350 height 92
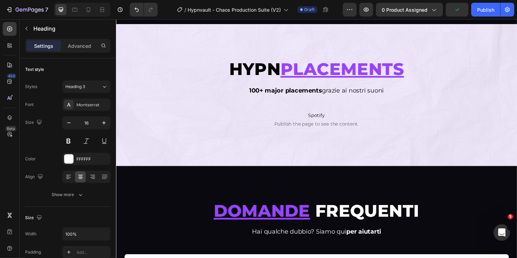
scroll to position [3067, 0]
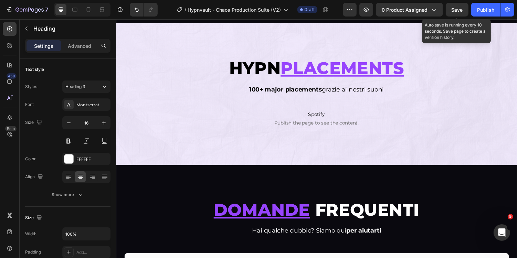
click at [456, 9] on span "Save" at bounding box center [456, 10] width 11 height 6
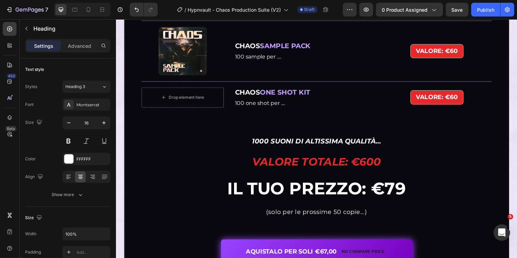
scroll to position [2590, 0]
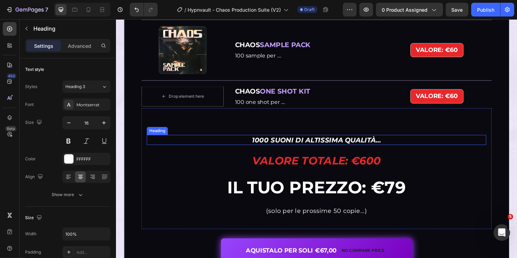
click at [320, 142] on strong "1000 SUONI DI ALTISSIMA QUALITÀ..." at bounding box center [322, 143] width 133 height 8
click at [277, 139] on strong "1000 SUONI DI ALTISSIMA QUALITÀ..." at bounding box center [322, 143] width 133 height 8
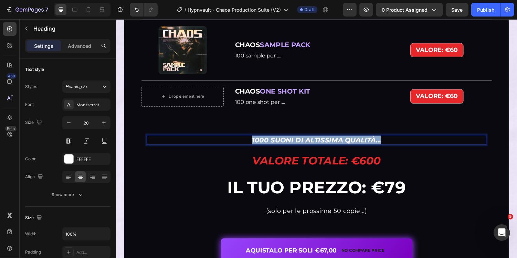
click at [277, 139] on strong "1000 SUONI DI ALTISSIMA QUALITÀ..." at bounding box center [322, 143] width 133 height 8
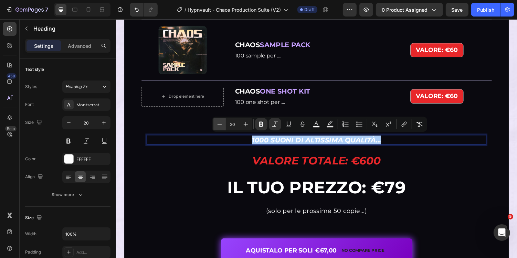
click at [221, 127] on icon "Editor contextual toolbar" at bounding box center [219, 124] width 7 height 7
type input "18"
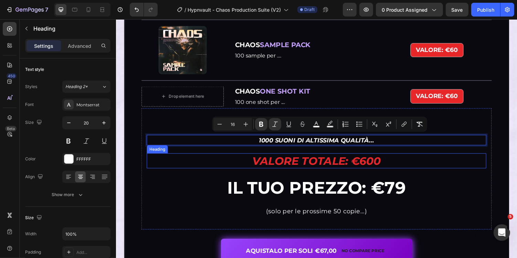
click at [226, 162] on h2 "Valore totale: €600" at bounding box center [322, 165] width 350 height 16
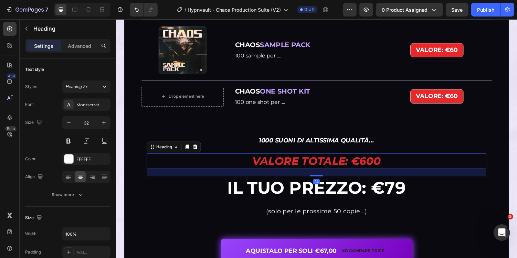
click at [214, 178] on div "24" at bounding box center [322, 176] width 350 height 8
click at [210, 191] on h2 "IL TUO Prezzo: €79" at bounding box center [322, 193] width 350 height 24
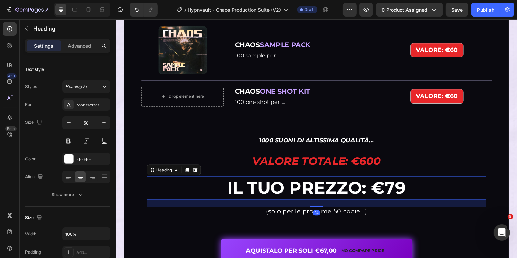
click at [210, 215] on h2 "(solo per le prossime 50 copie...)" at bounding box center [322, 217] width 350 height 9
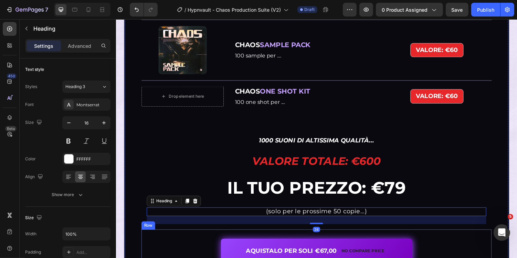
click at [222, 235] on div "AQUISTALO PER SOLI €67,00 No compare price Add to Cart Image Product Row" at bounding box center [322, 261] width 361 height 53
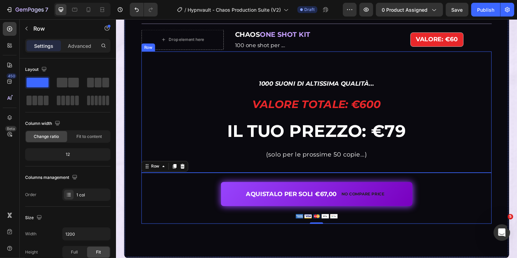
scroll to position [2649, 0]
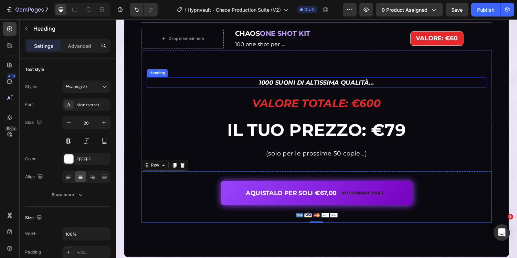
click at [393, 83] on p "⁠⁠⁠⁠⁠⁠⁠ 1000 SUONI DI ALTISSIMA QUALITÀ..." at bounding box center [322, 83] width 348 height 9
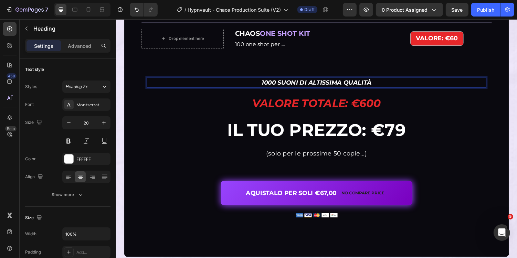
click at [331, 82] on strong "1000 SUONI DI ALTISSIMA QUALITÀ" at bounding box center [322, 84] width 113 height 8
